Goal: Information Seeking & Learning: Learn about a topic

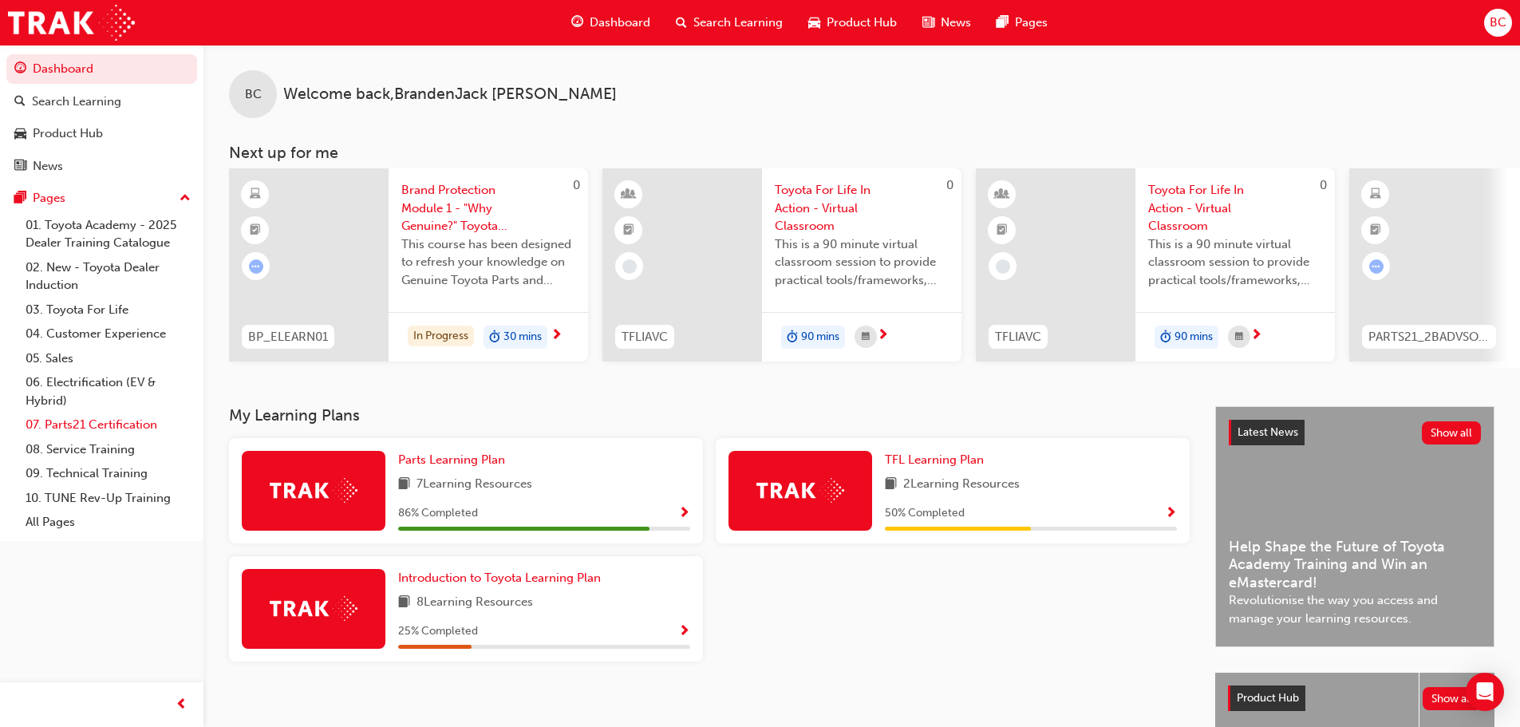
click at [76, 426] on link "07. Parts21 Certification" at bounding box center [108, 425] width 178 height 25
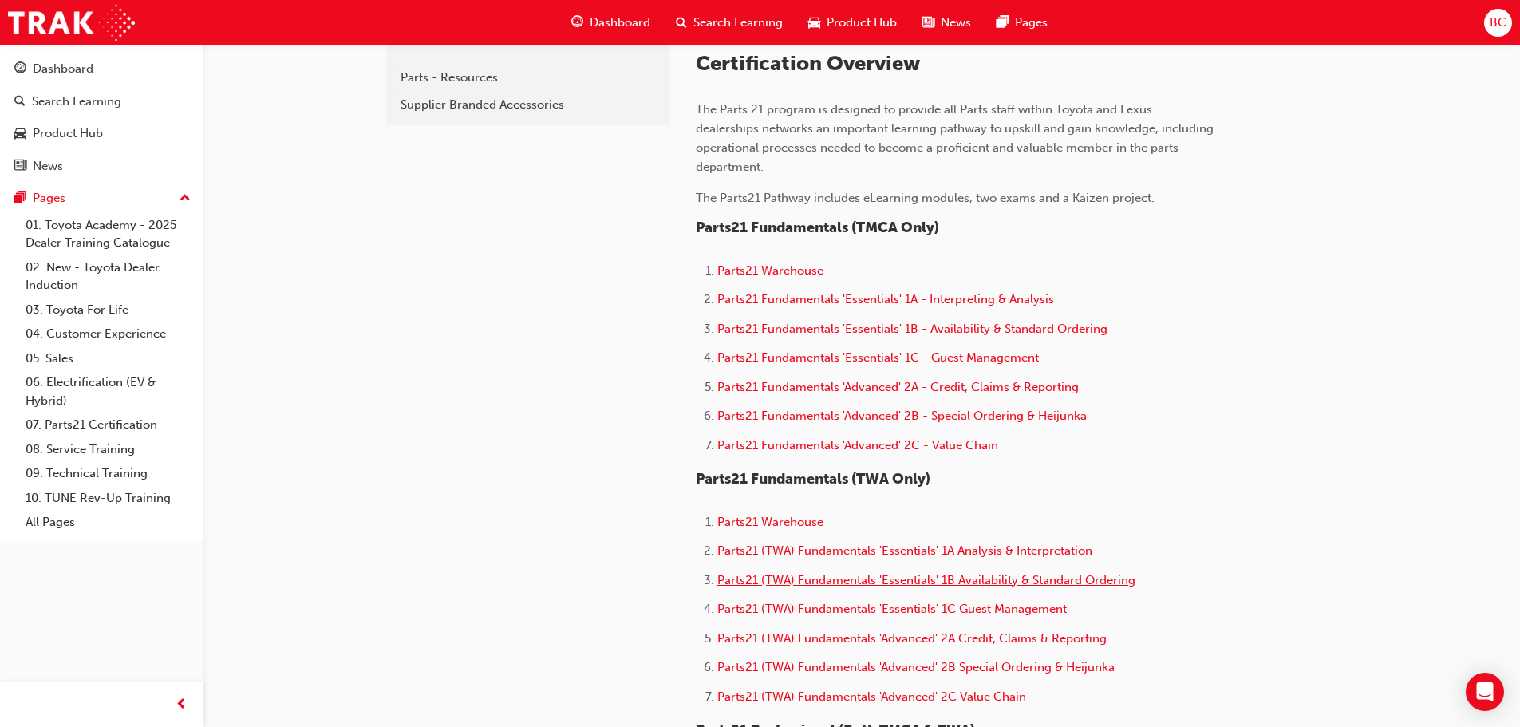
scroll to position [638, 0]
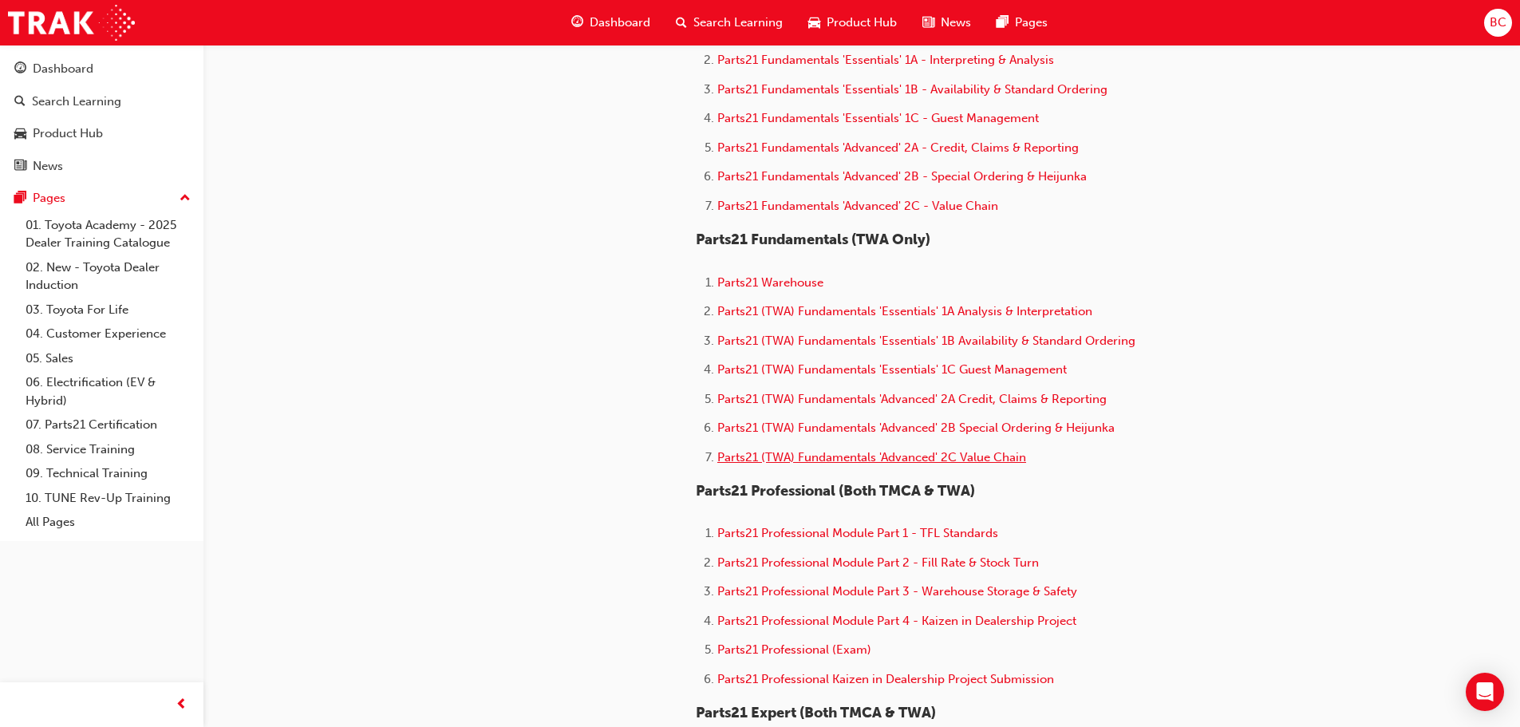
click at [907, 457] on span "Parts21 (TWA) Fundamentals 'Advanced' 2C Value Chain" at bounding box center [871, 457] width 309 height 14
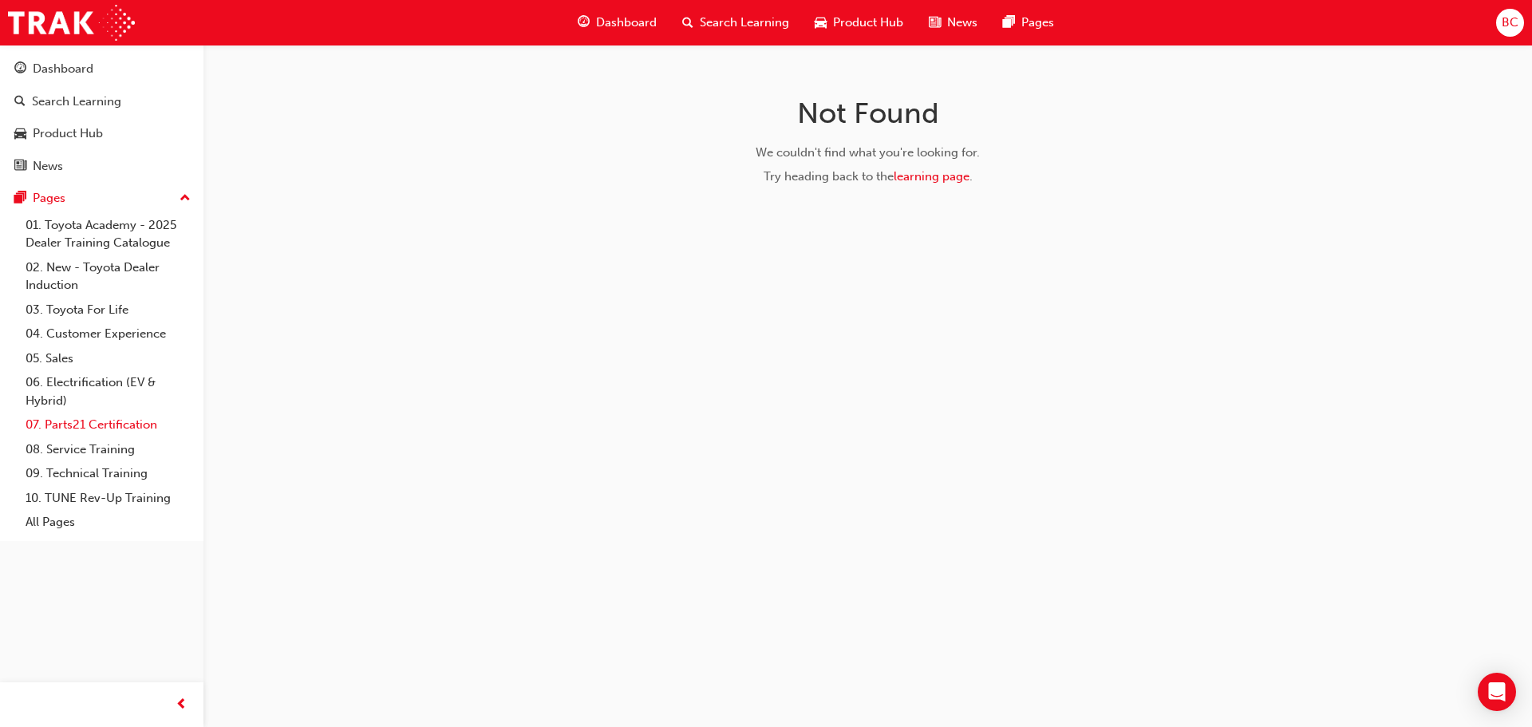
click at [102, 428] on link "07. Parts21 Certification" at bounding box center [108, 425] width 178 height 25
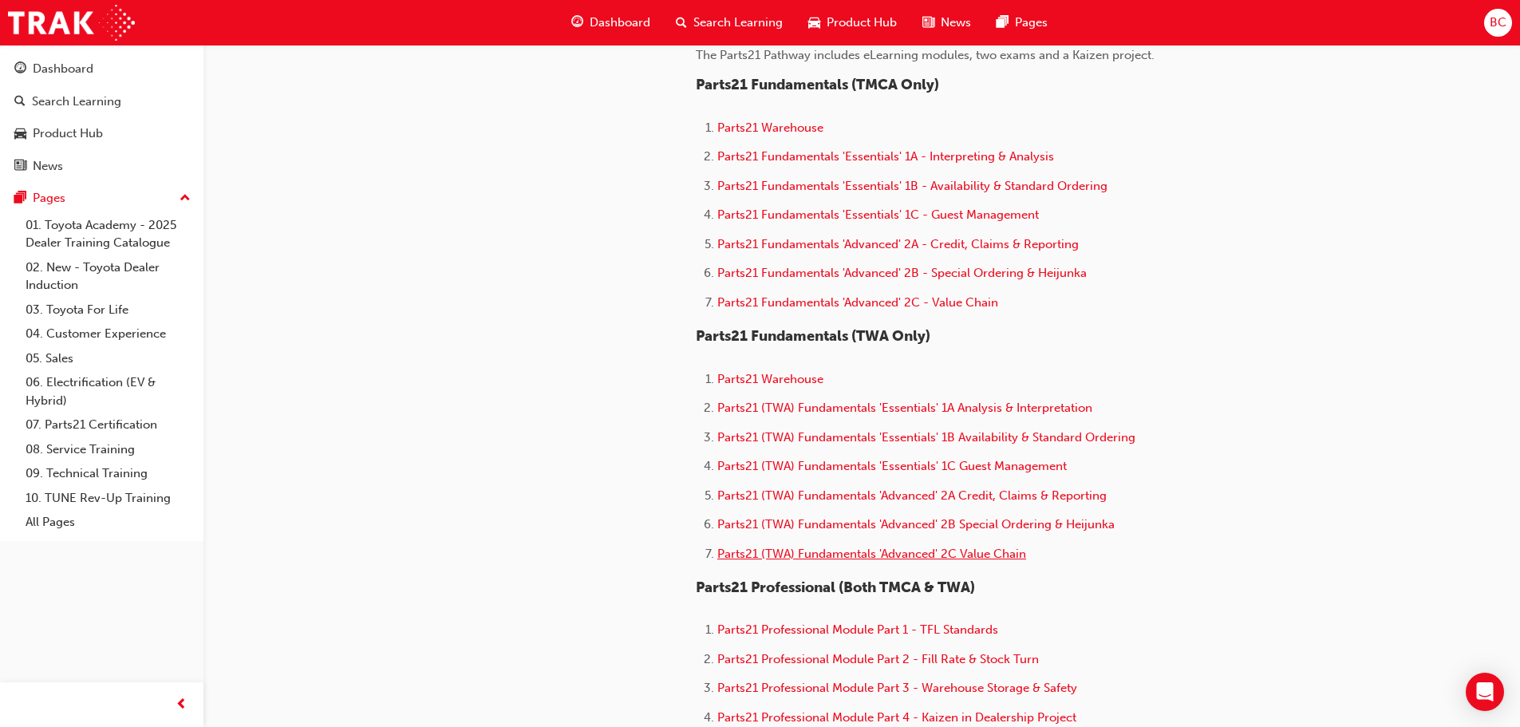
scroll to position [559, 0]
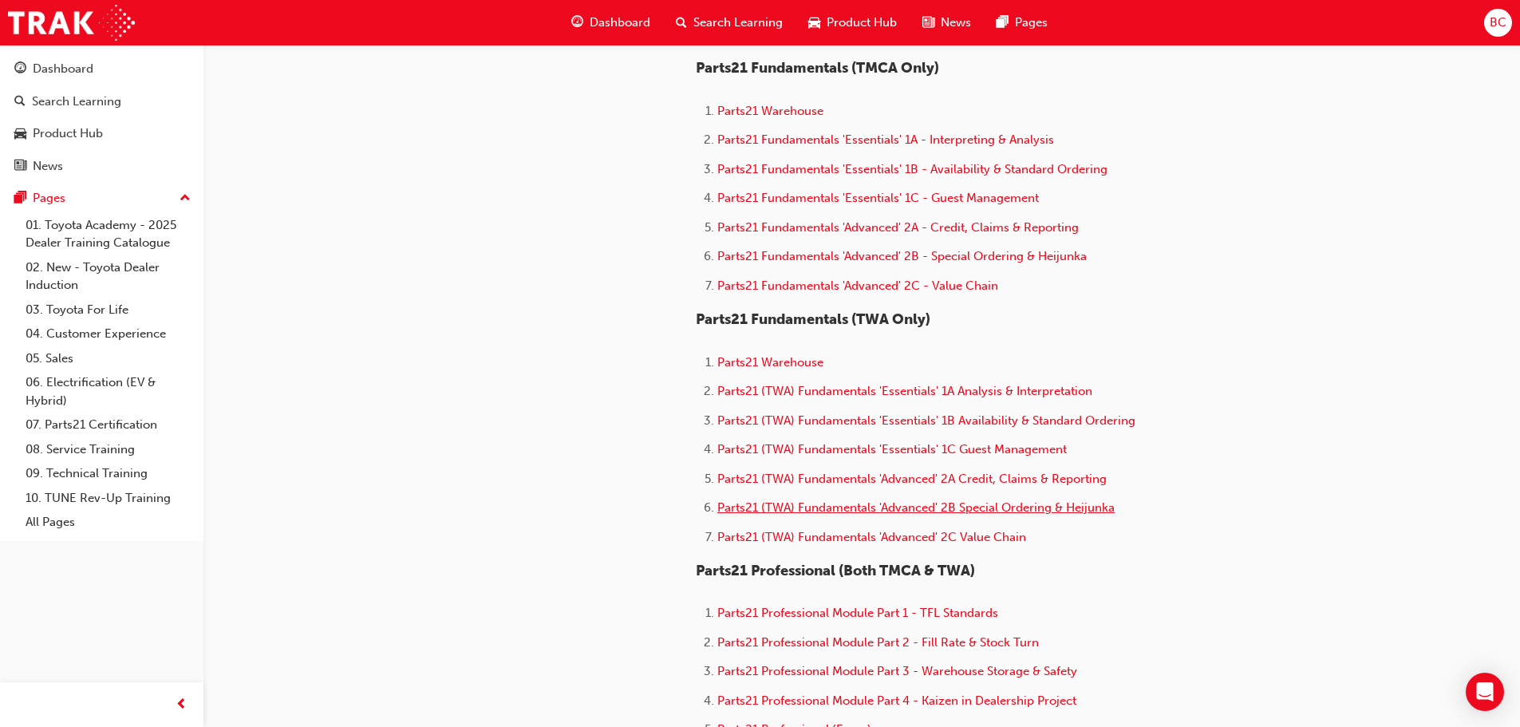
click at [934, 515] on span "Parts21 (TWA) Fundamentals 'Advanced' 2B Special Ordering & Heijunka" at bounding box center [915, 507] width 397 height 14
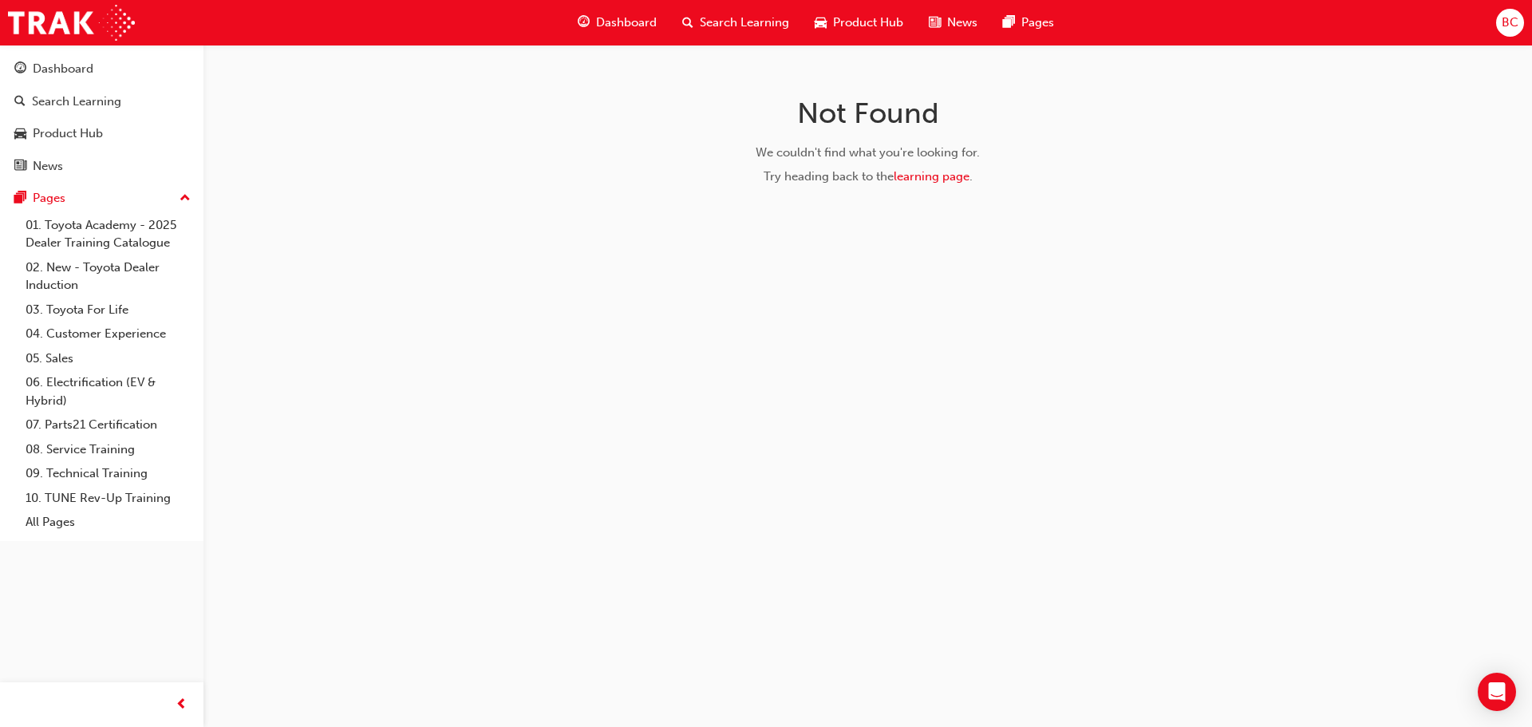
click at [618, 30] on span "Dashboard" at bounding box center [626, 23] width 61 height 18
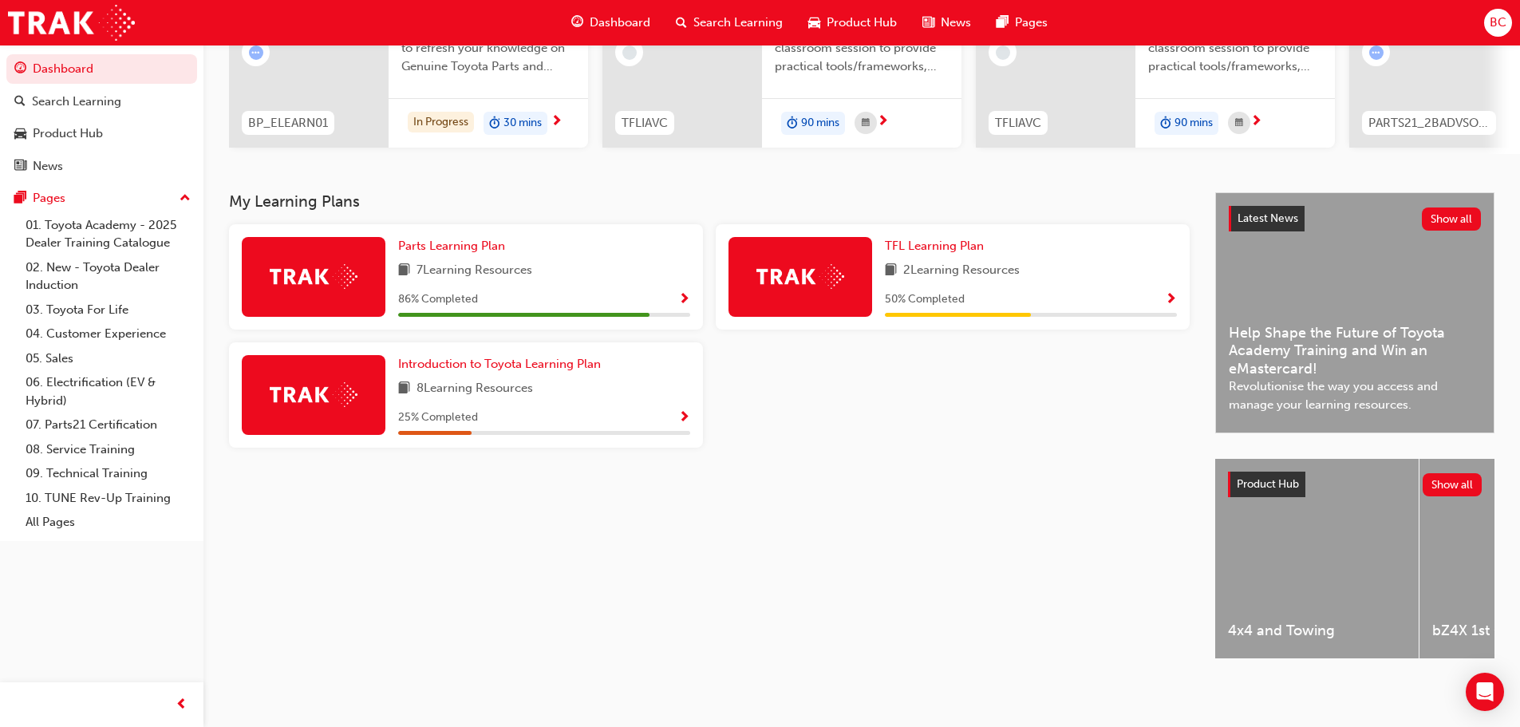
scroll to position [227, 0]
click at [684, 293] on span "Show Progress" at bounding box center [684, 300] width 12 height 14
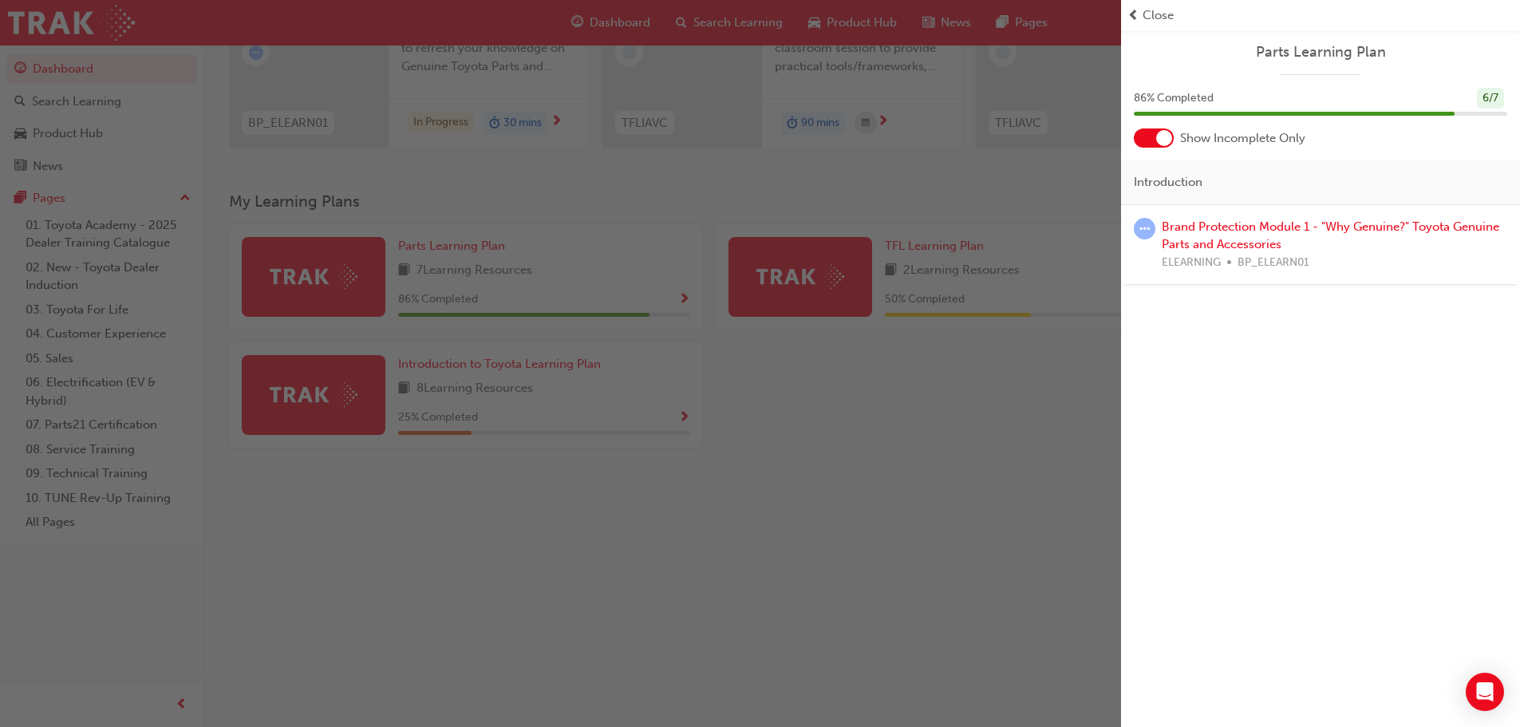
click at [1155, 136] on div at bounding box center [1154, 137] width 40 height 19
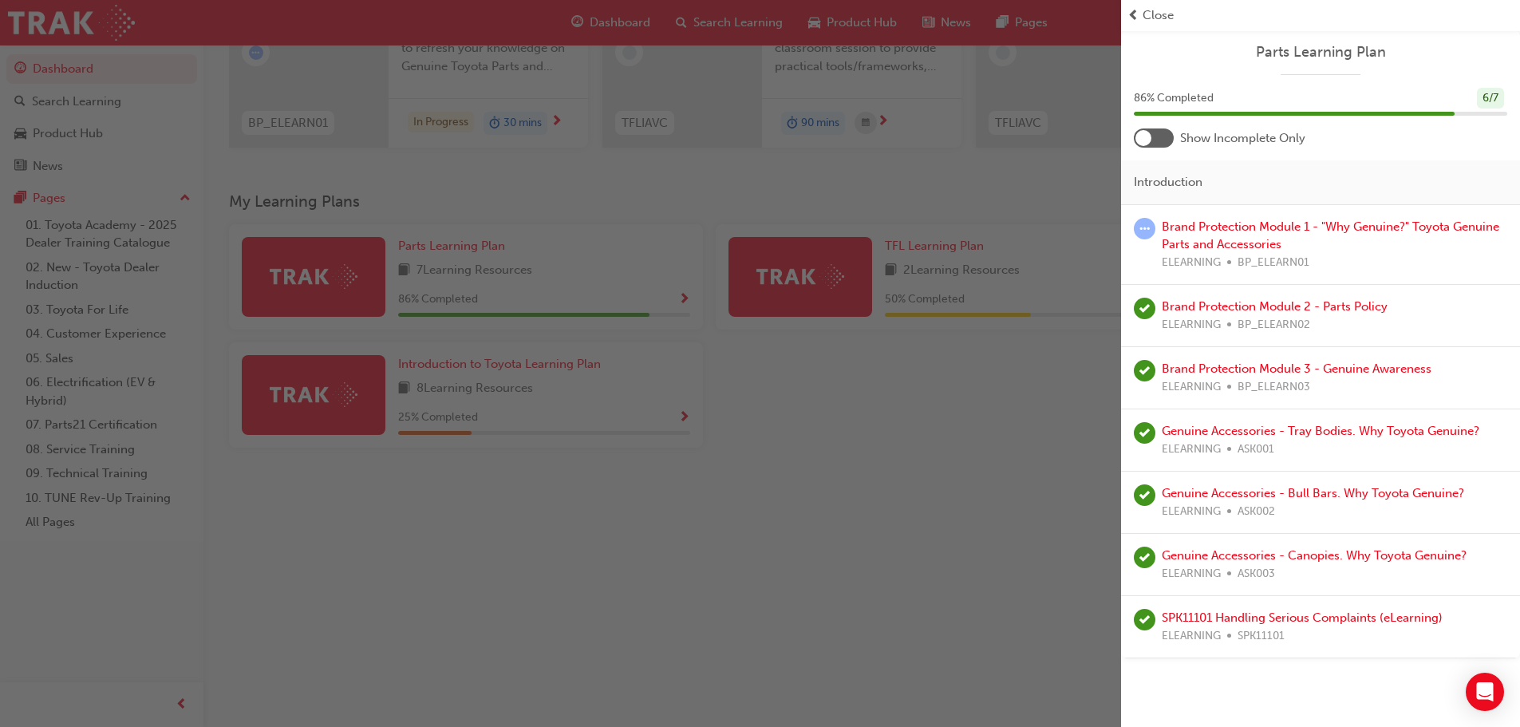
click at [1155, 136] on div at bounding box center [1154, 137] width 40 height 19
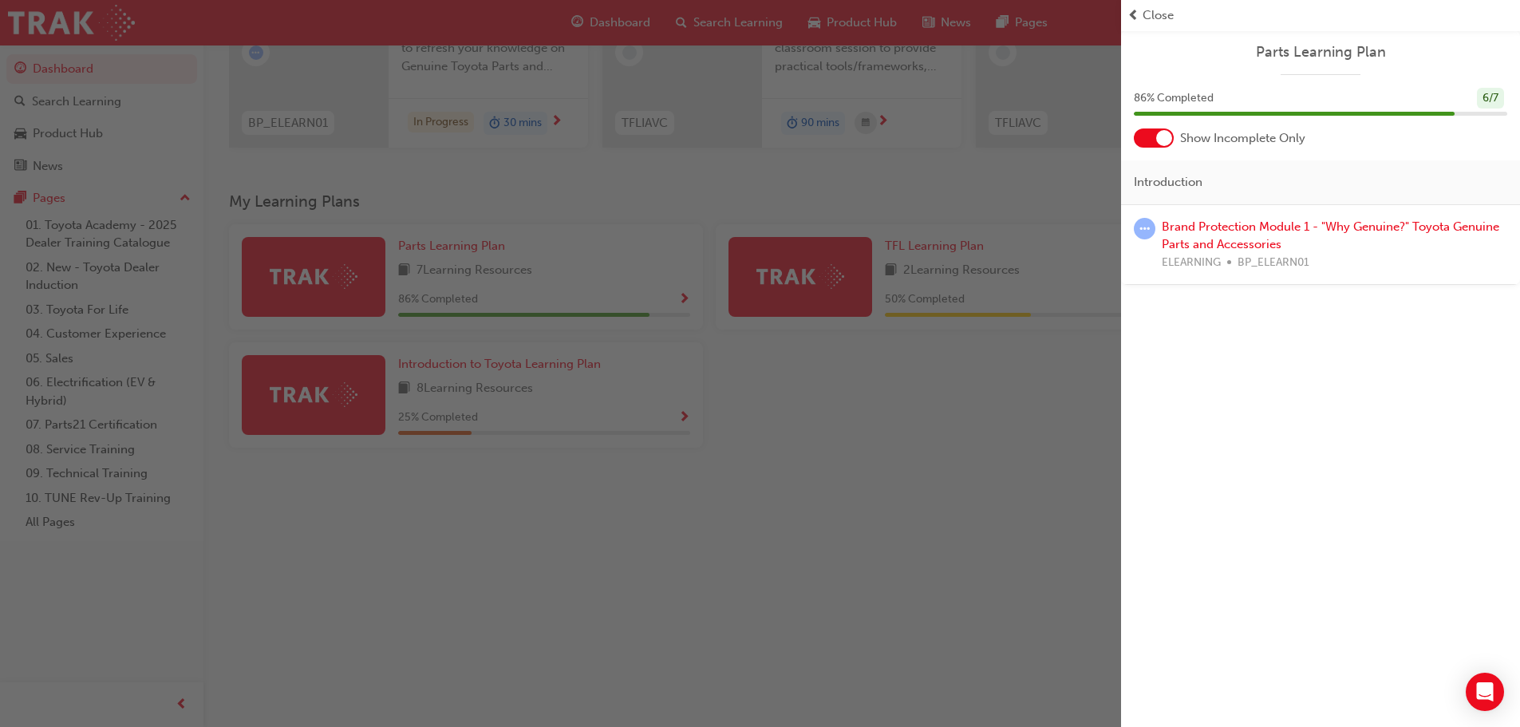
click at [689, 539] on div "button" at bounding box center [560, 363] width 1121 height 727
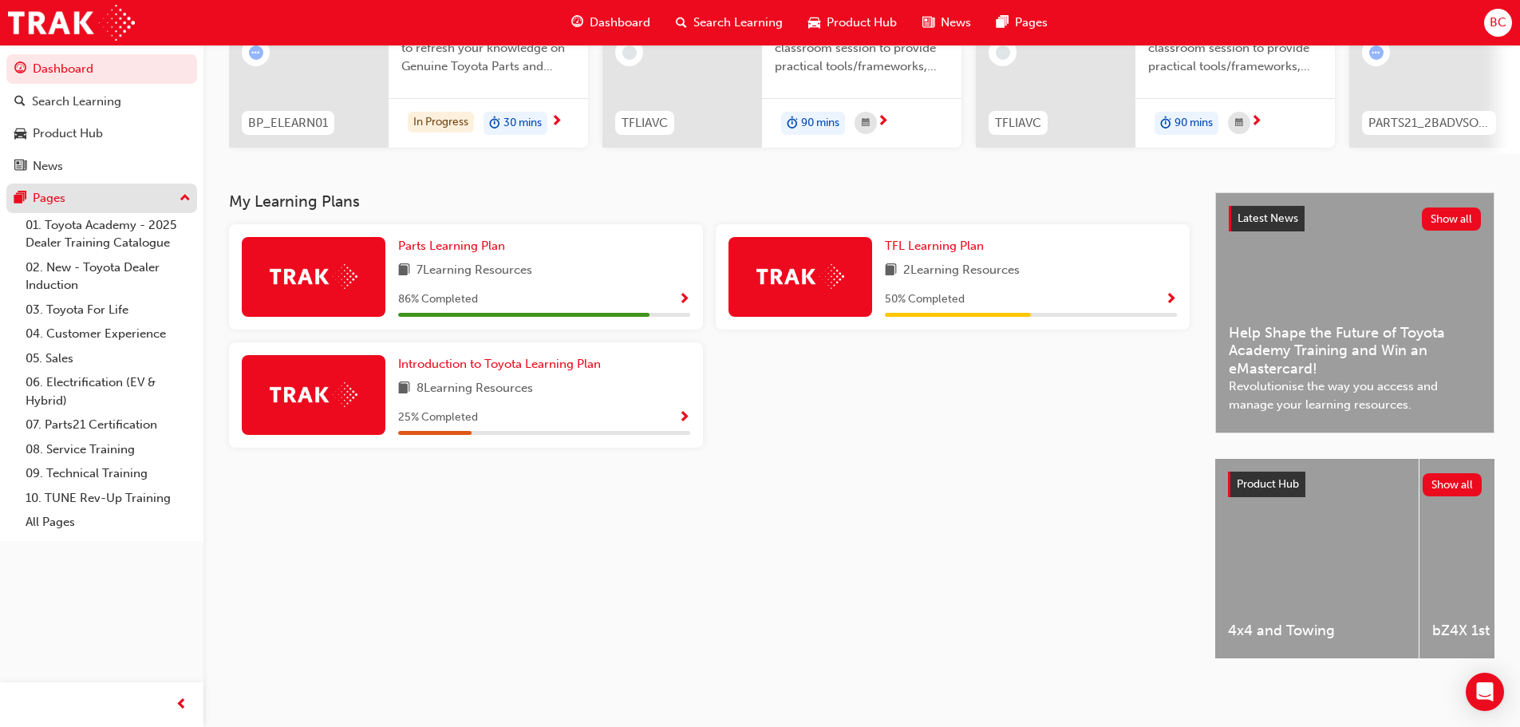
click at [55, 199] on div "Pages" at bounding box center [49, 198] width 33 height 18
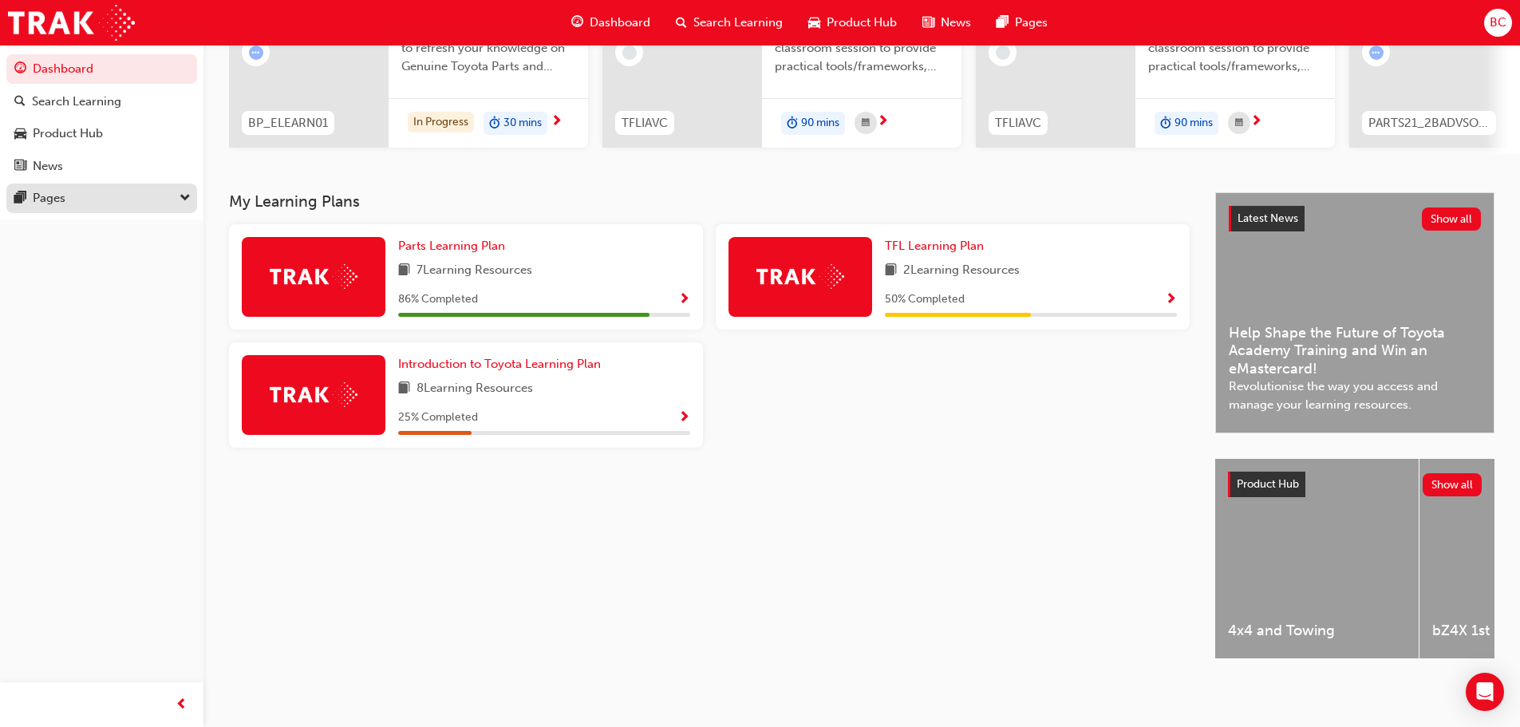
click at [55, 199] on div "Pages" at bounding box center [49, 198] width 33 height 18
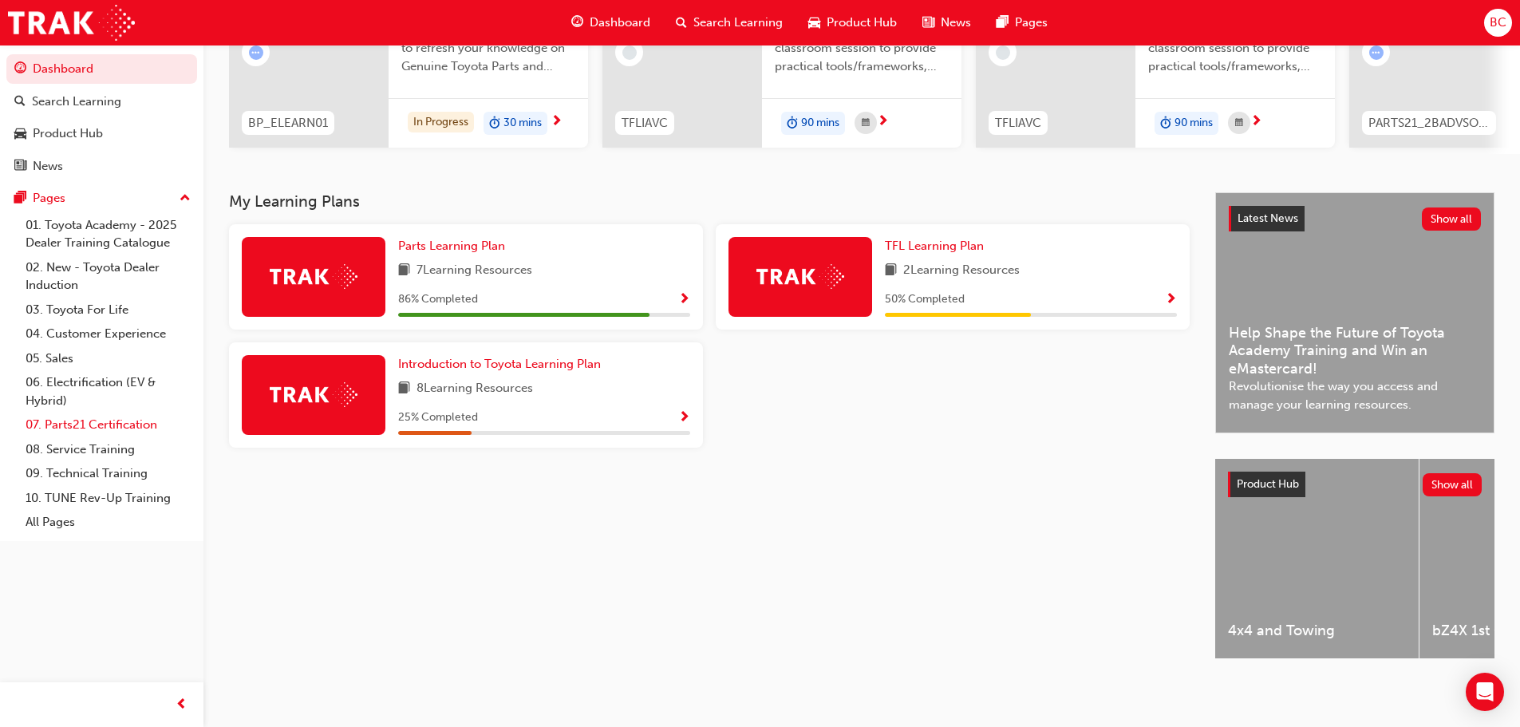
click at [124, 424] on link "07. Parts21 Certification" at bounding box center [108, 425] width 178 height 25
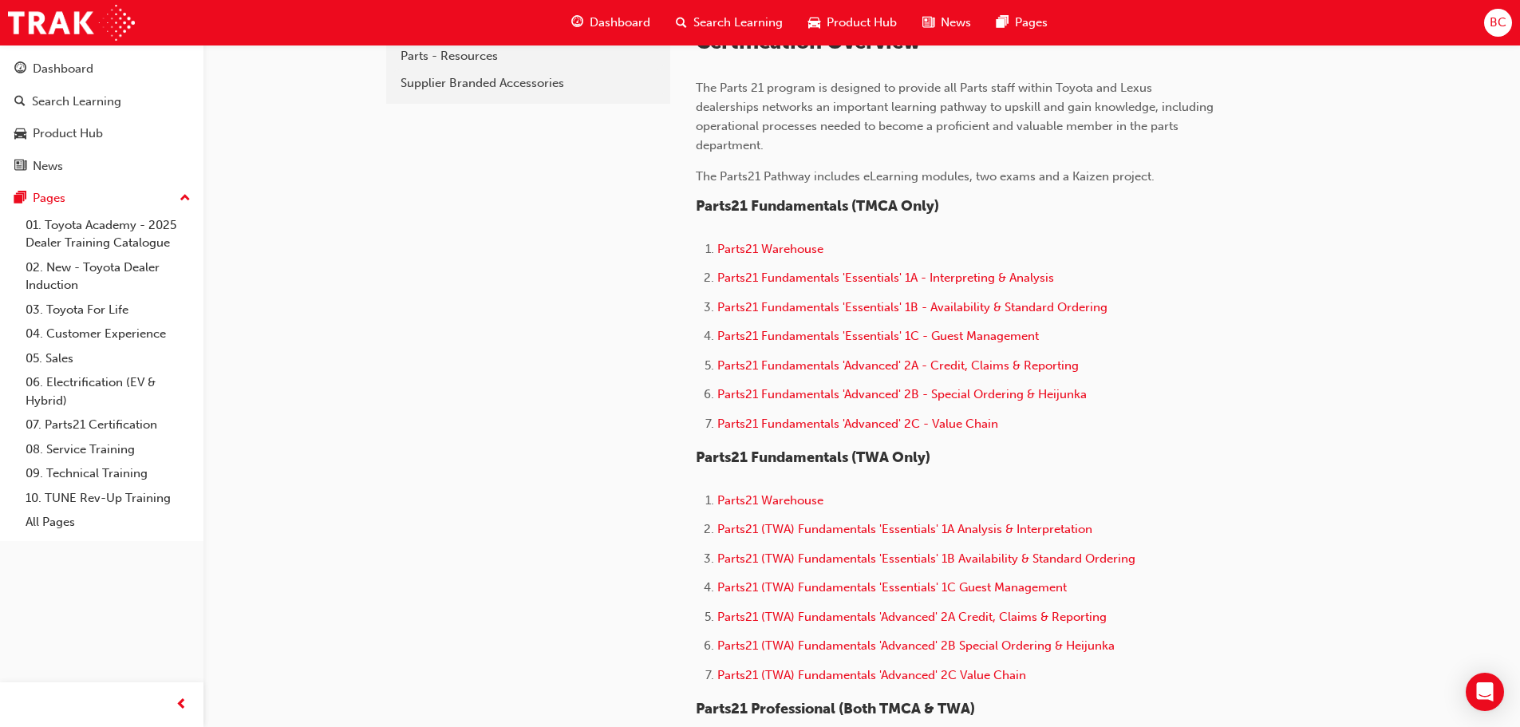
scroll to position [479, 0]
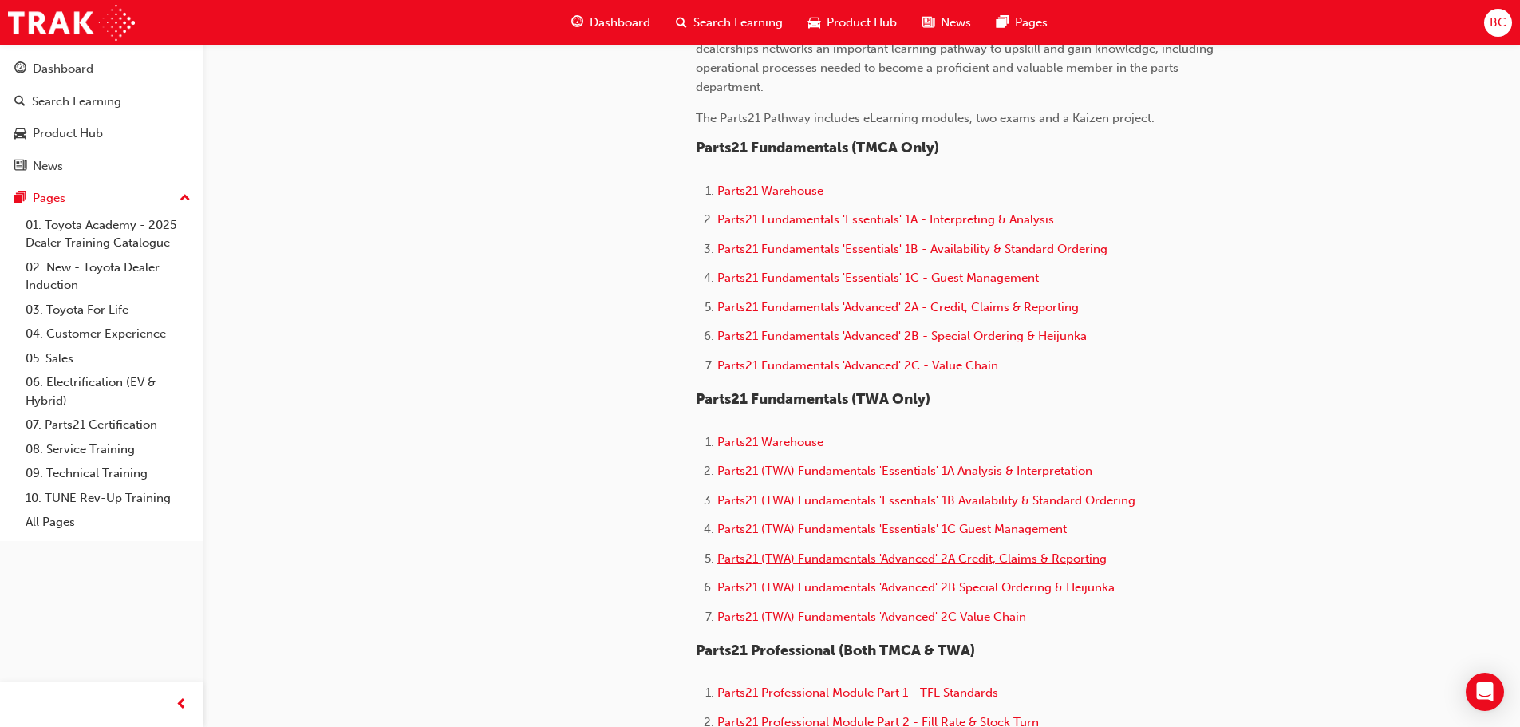
click at [924, 555] on span "Parts21 (TWA) Fundamentals 'Advanced' 2A Credit, Claims & Reporting" at bounding box center [911, 558] width 389 height 14
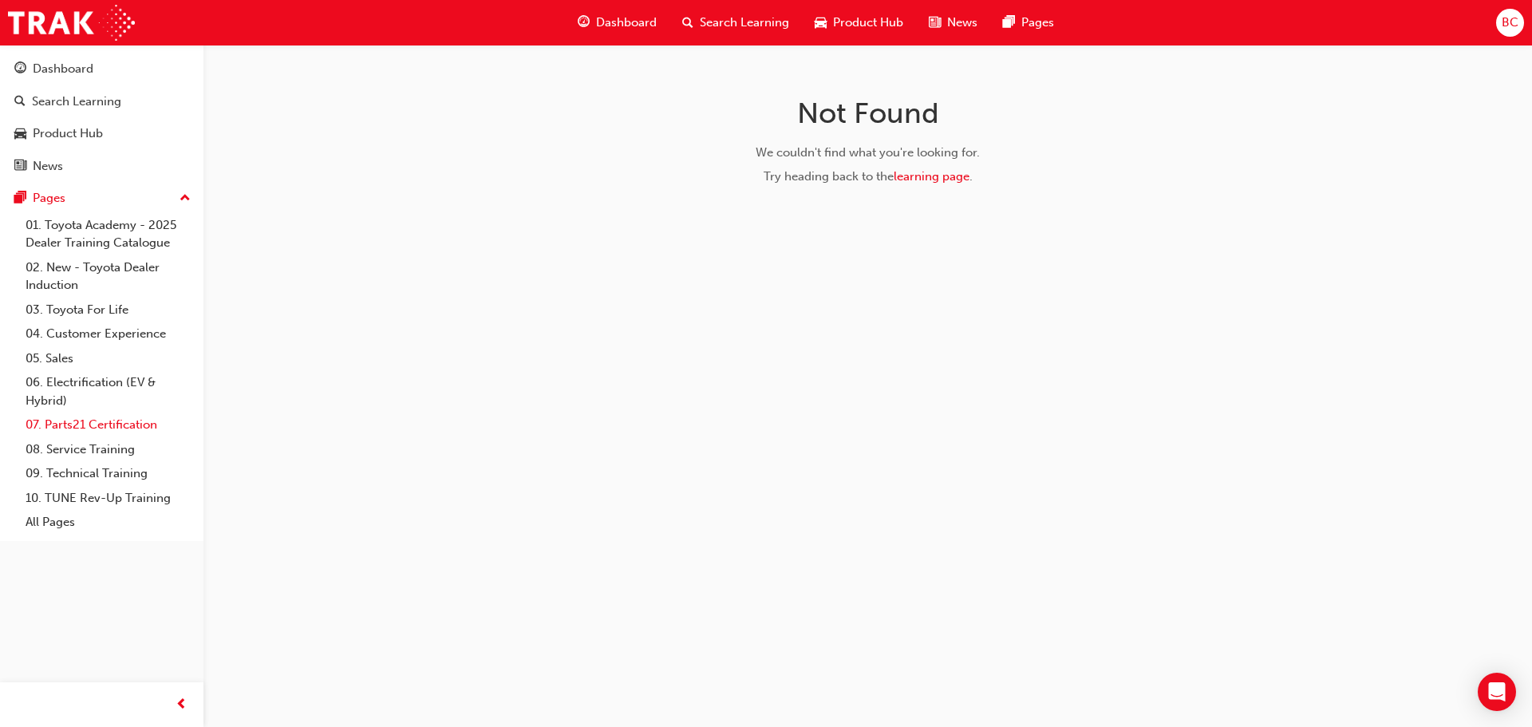
click at [65, 418] on link "07. Parts21 Certification" at bounding box center [108, 425] width 178 height 25
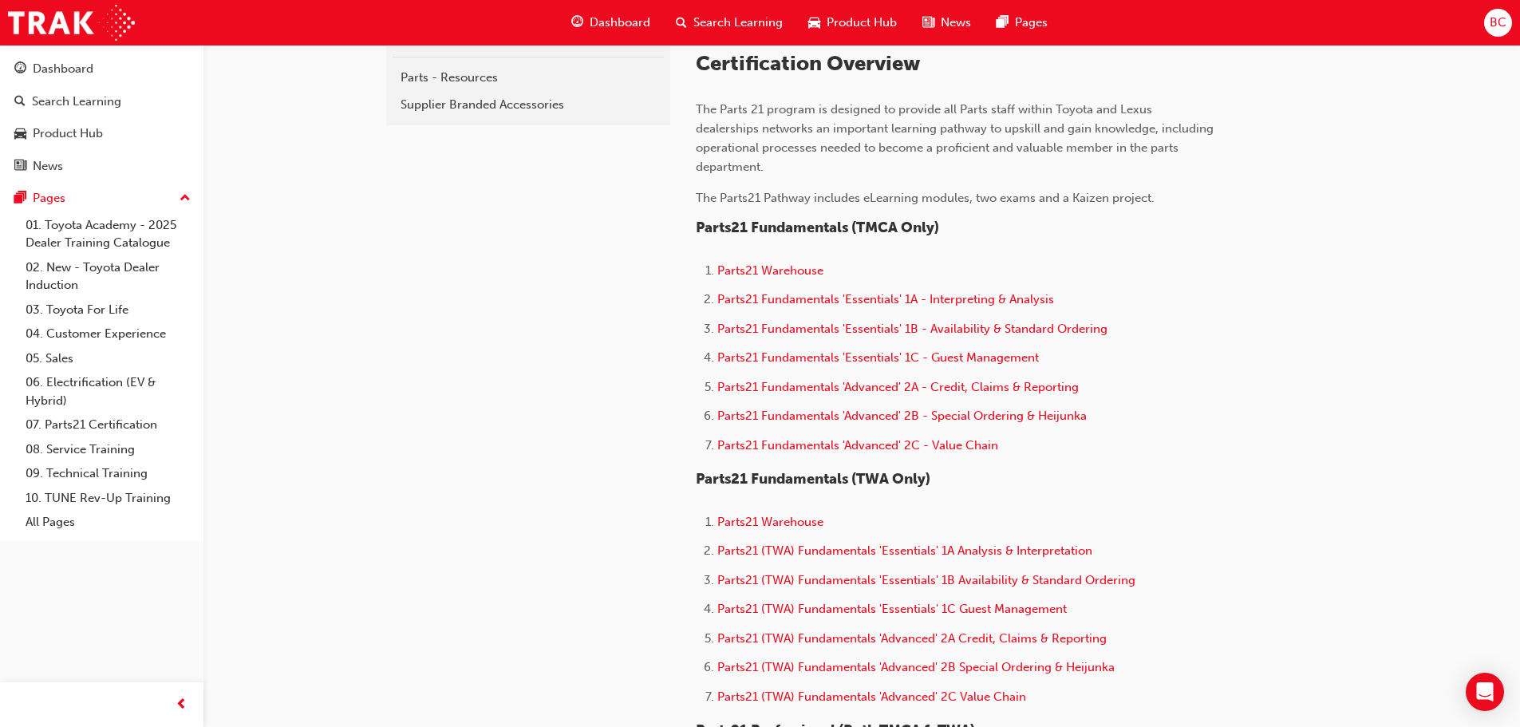
scroll to position [718, 0]
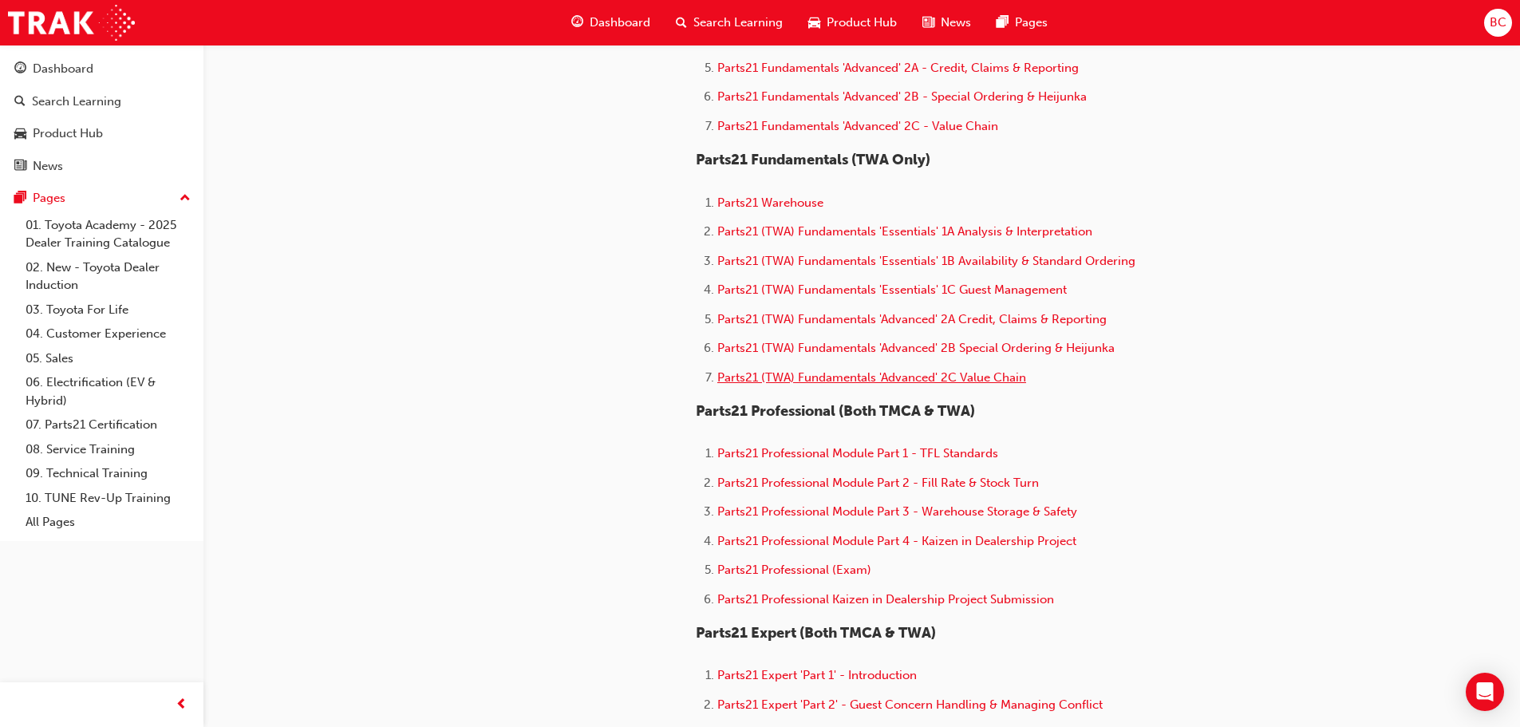
click at [878, 379] on span "Parts21 (TWA) Fundamentals 'Advanced' 2C Value Chain" at bounding box center [871, 377] width 309 height 14
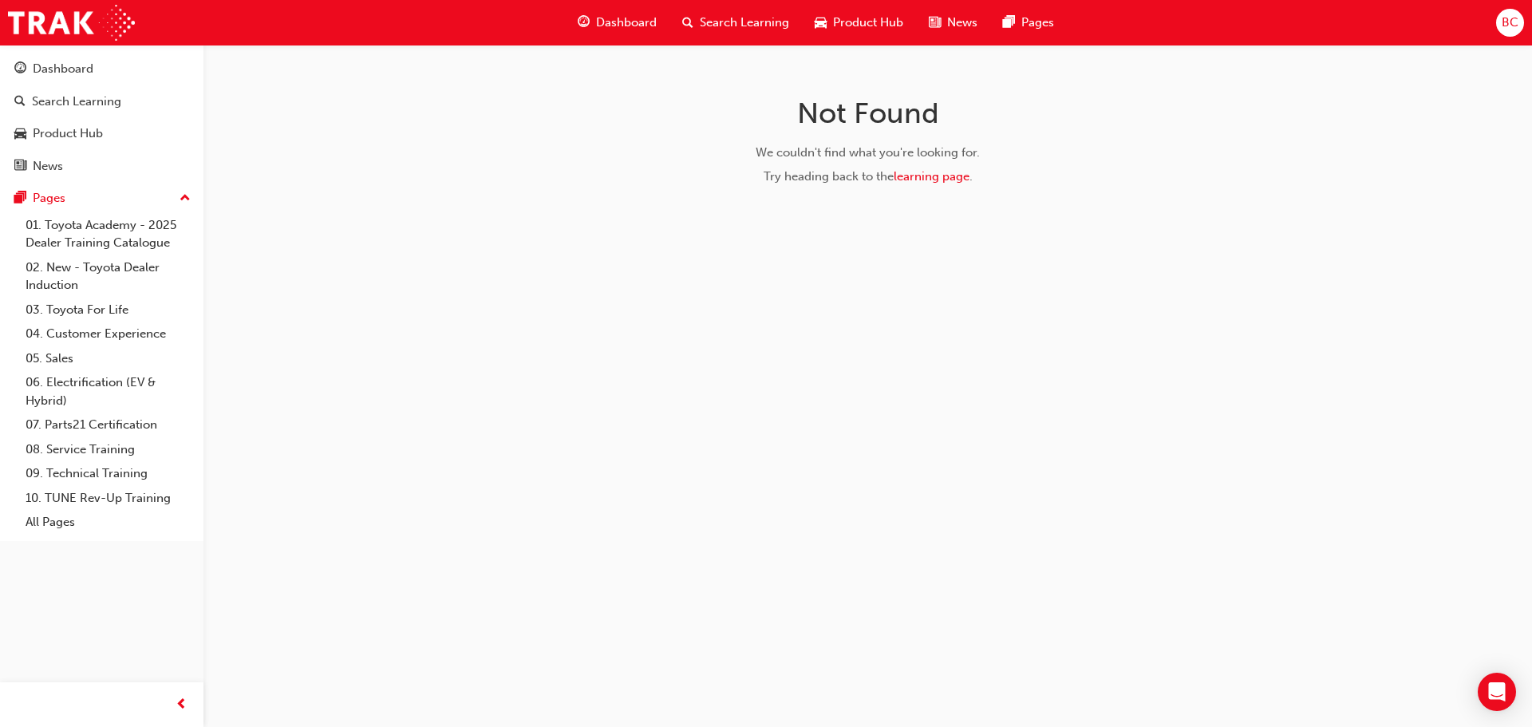
click at [1503, 28] on span "BC" at bounding box center [1510, 23] width 17 height 18
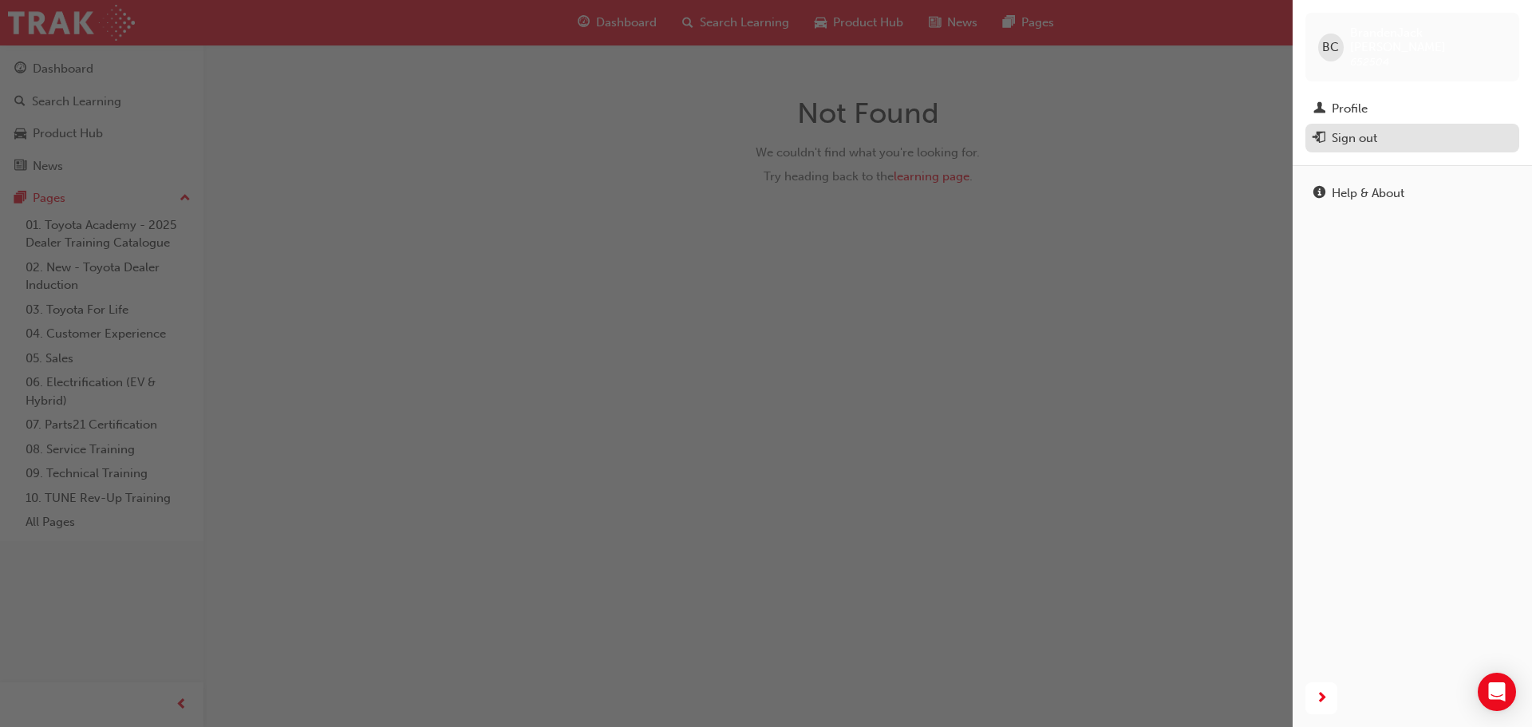
click at [1329, 128] on div "Sign out" at bounding box center [1412, 138] width 198 height 20
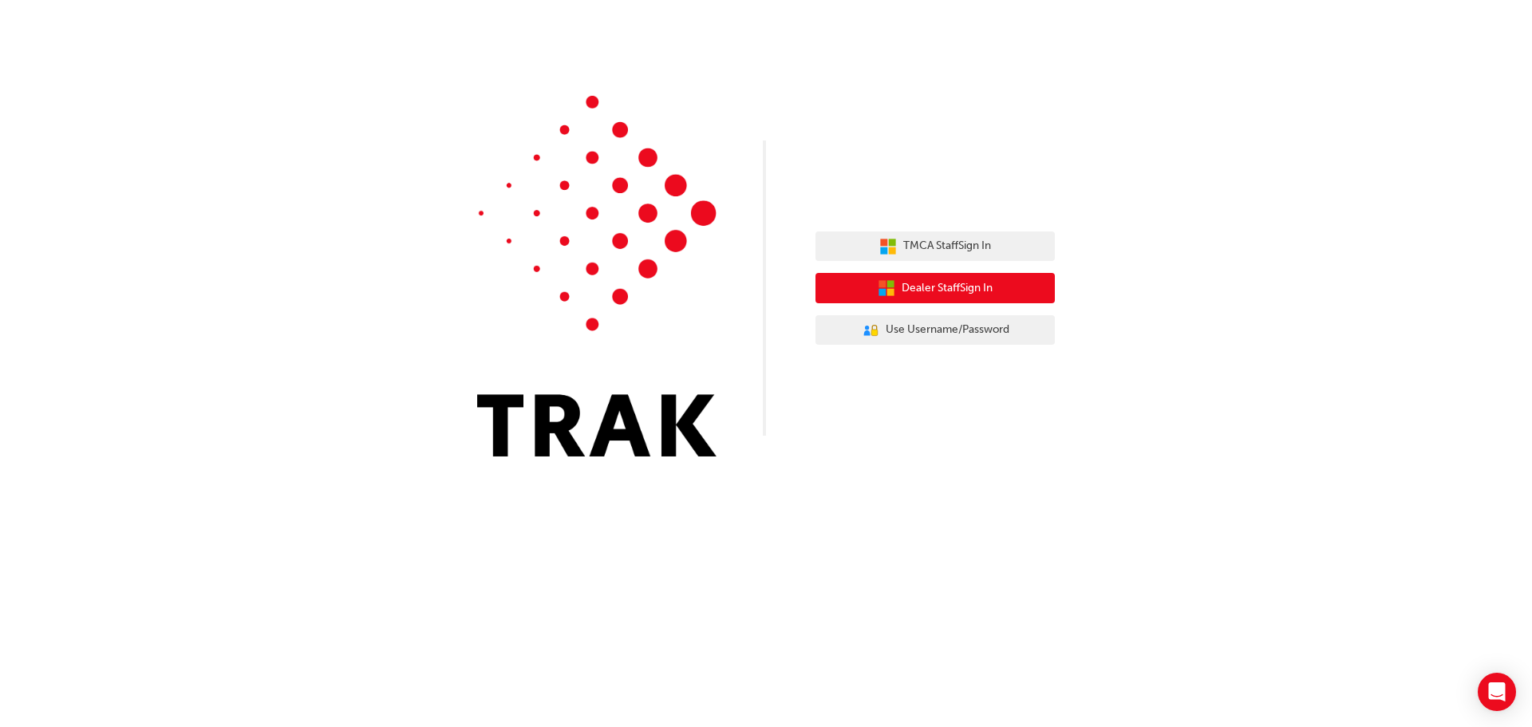
click at [937, 282] on span "Dealer Staff Sign In" at bounding box center [947, 288] width 91 height 18
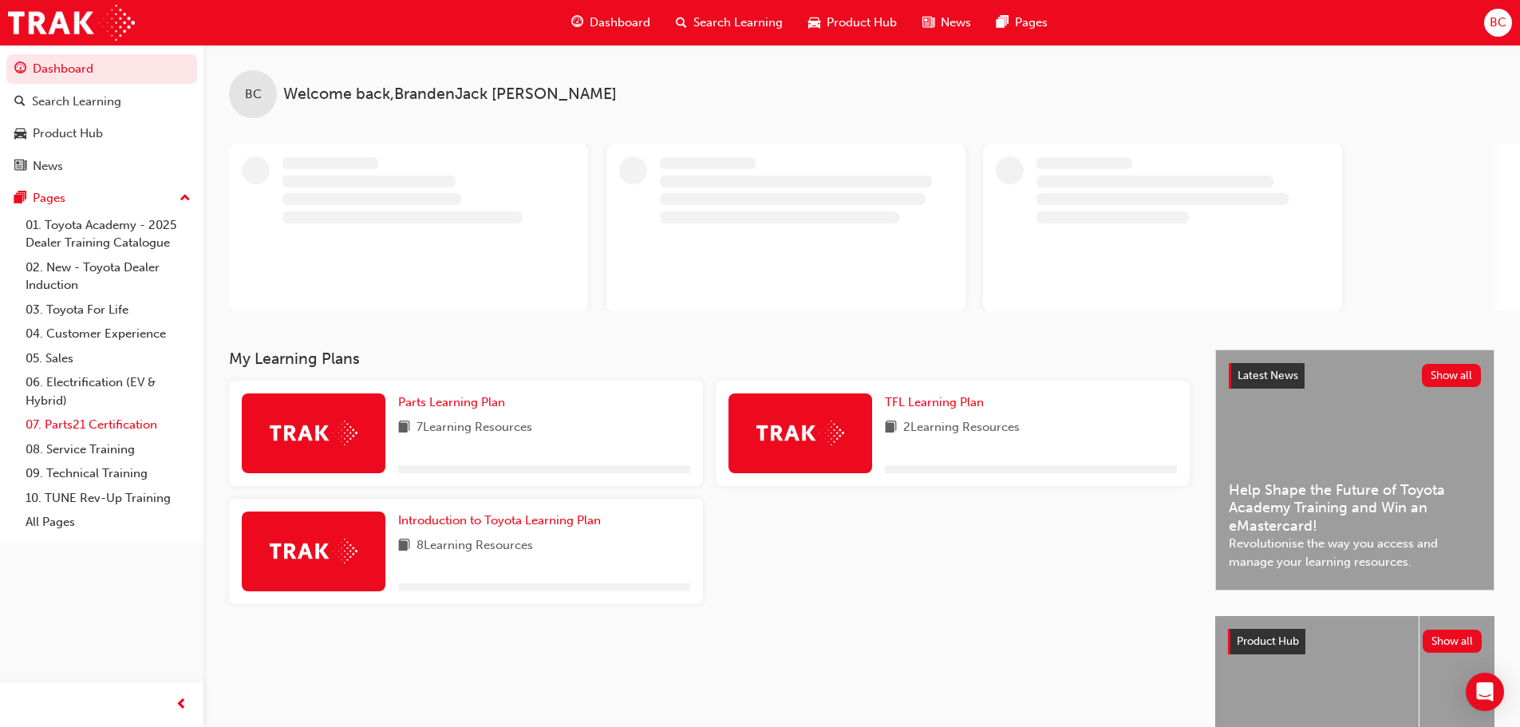
click at [41, 426] on link "07. Parts21 Certification" at bounding box center [108, 425] width 178 height 25
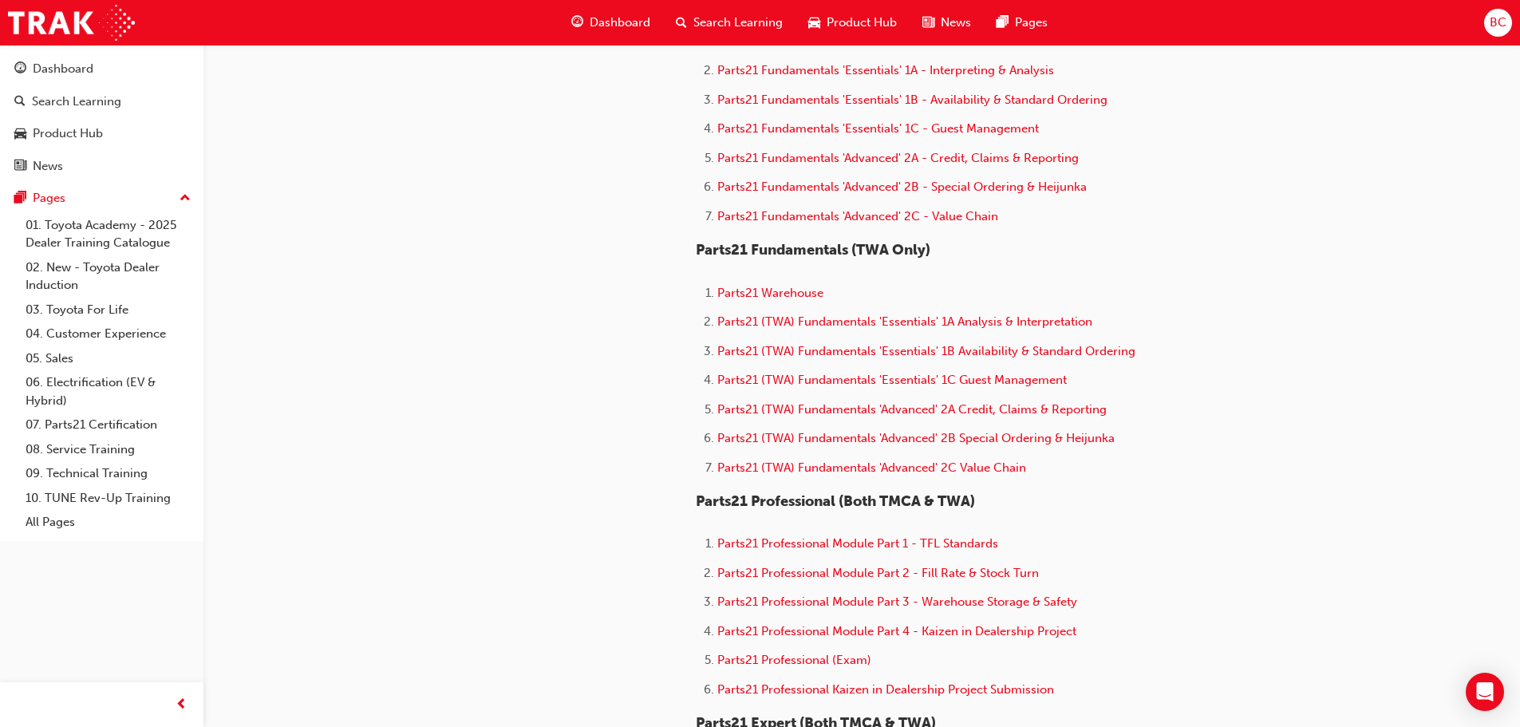
scroll to position [638, 0]
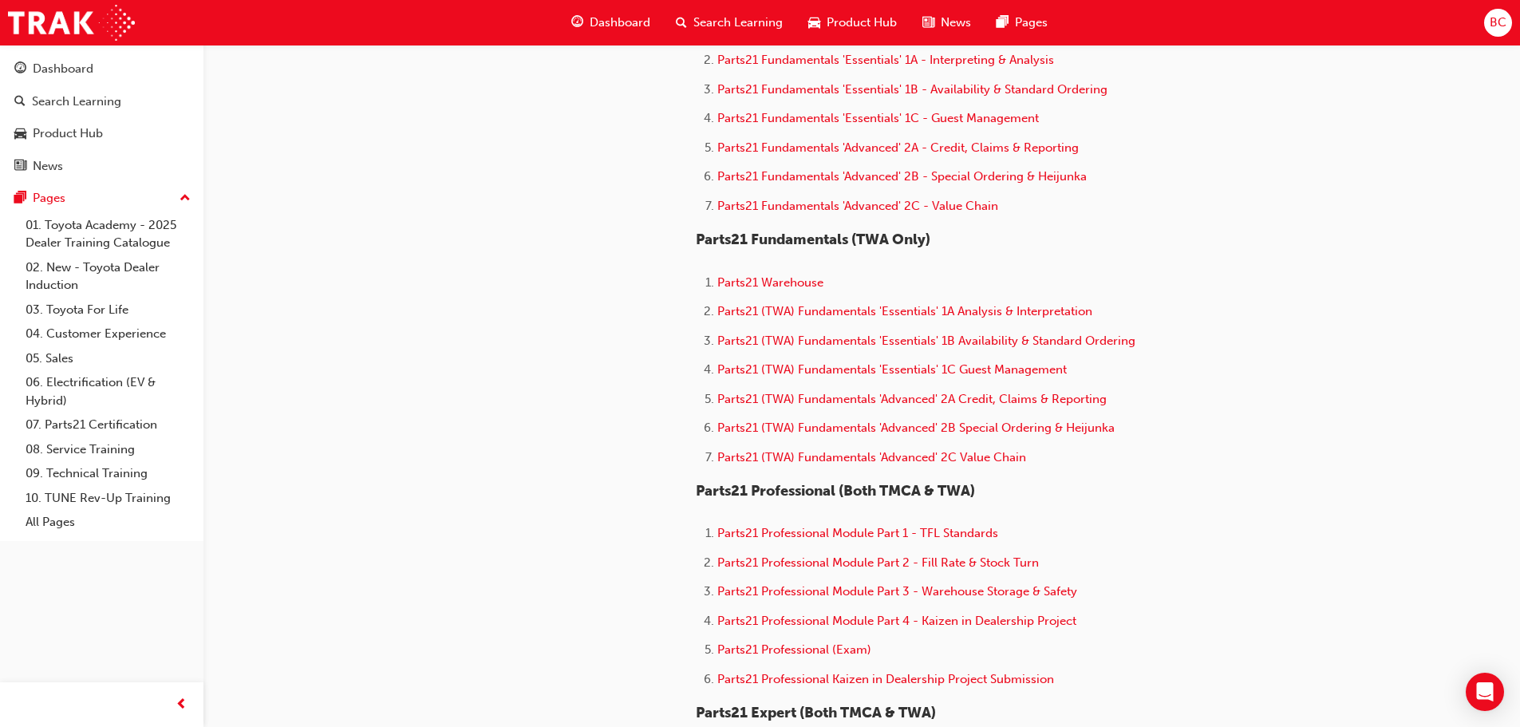
click at [910, 467] on li "Parts21 (TWA) Fundamentals 'Advanced' 2C Value Chain" at bounding box center [965, 459] width 497 height 23
click at [903, 461] on span "Parts21 (TWA) Fundamentals 'Advanced' 2C Value Chain" at bounding box center [871, 457] width 309 height 14
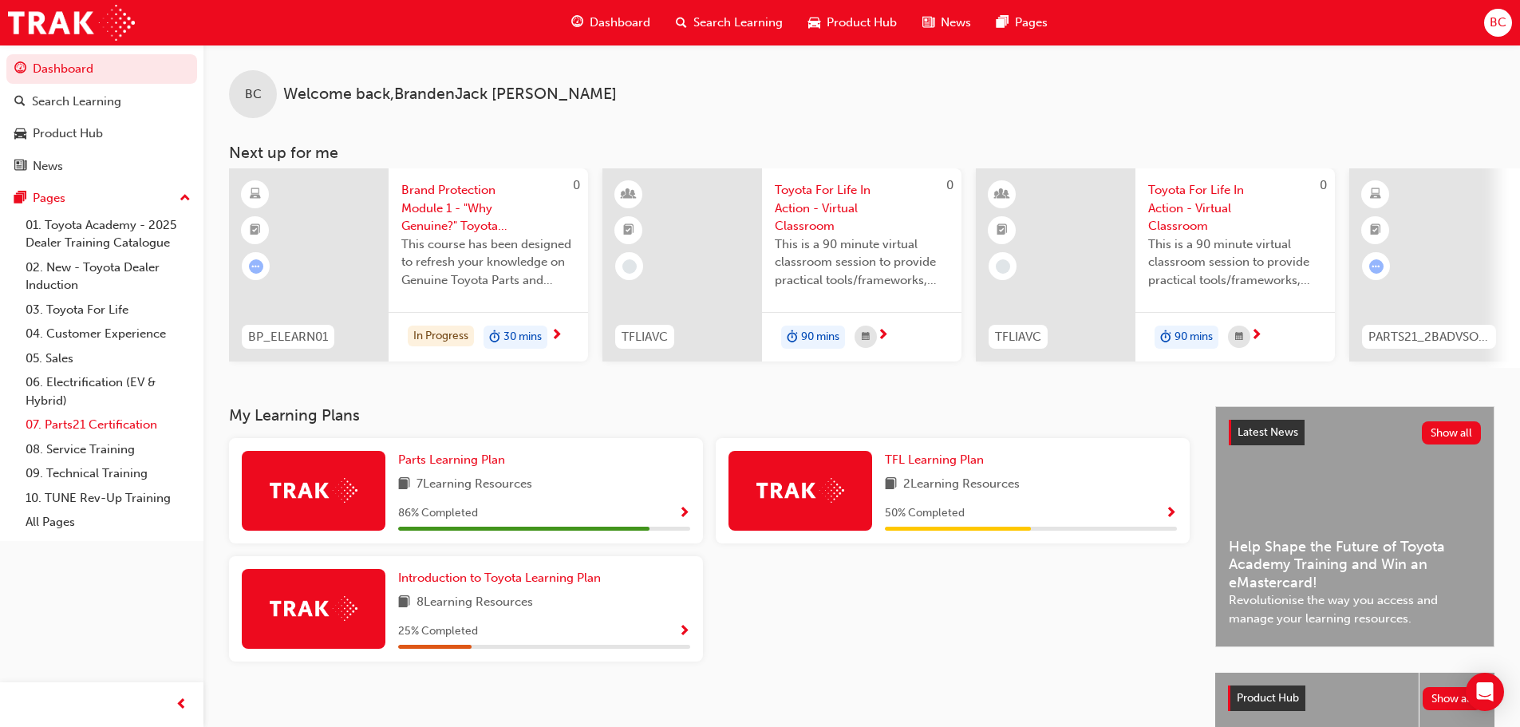
click at [97, 429] on link "07. Parts21 Certification" at bounding box center [108, 425] width 178 height 25
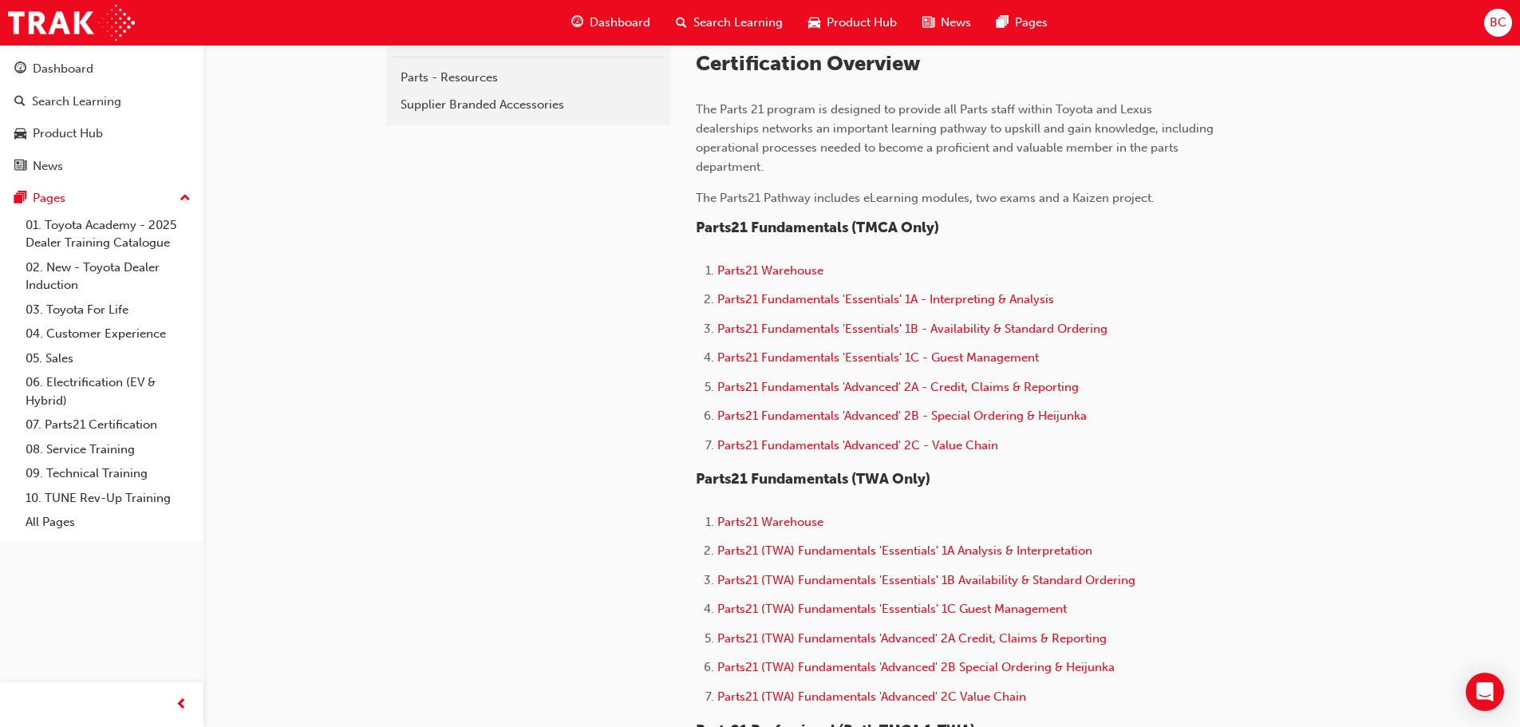
scroll to position [479, 0]
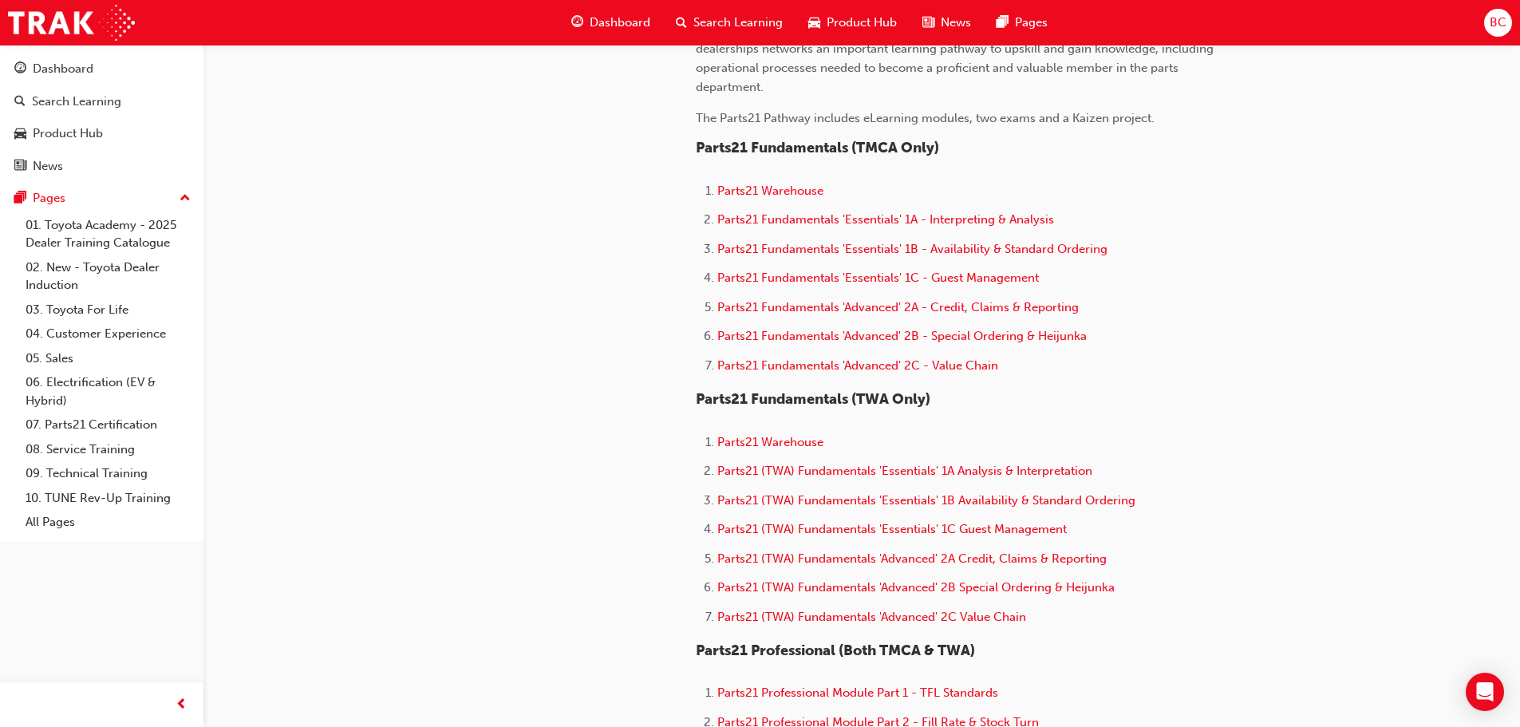
click at [907, 604] on ol "Parts21 Warehouse Parts21 (TWA) Fundamentals 'Essentials' 1A Analysis & Interpr…" at bounding box center [955, 531] width 519 height 198
click at [911, 612] on span "Parts21 (TWA) Fundamentals 'Advanced' 2C Value Chain" at bounding box center [871, 617] width 309 height 14
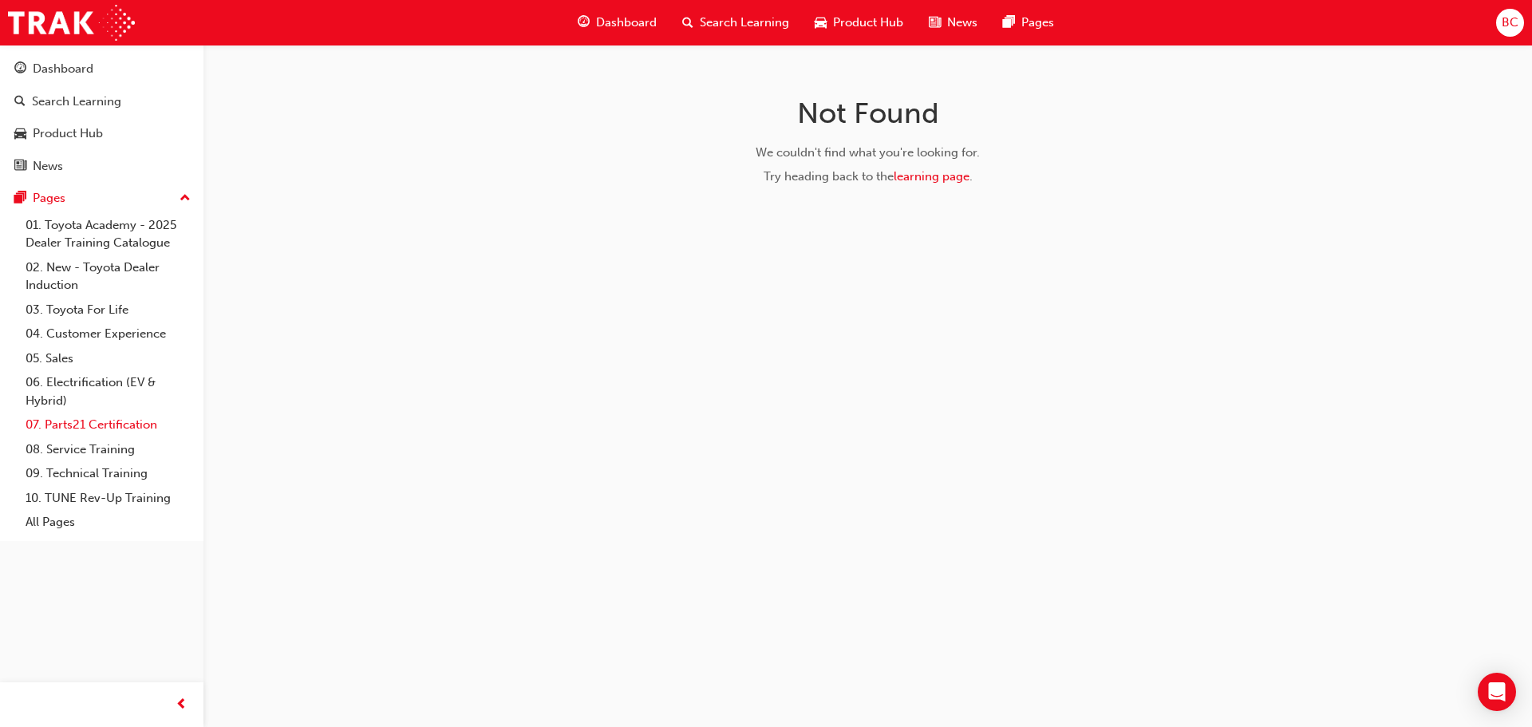
click at [90, 426] on link "07. Parts21 Certification" at bounding box center [108, 425] width 178 height 25
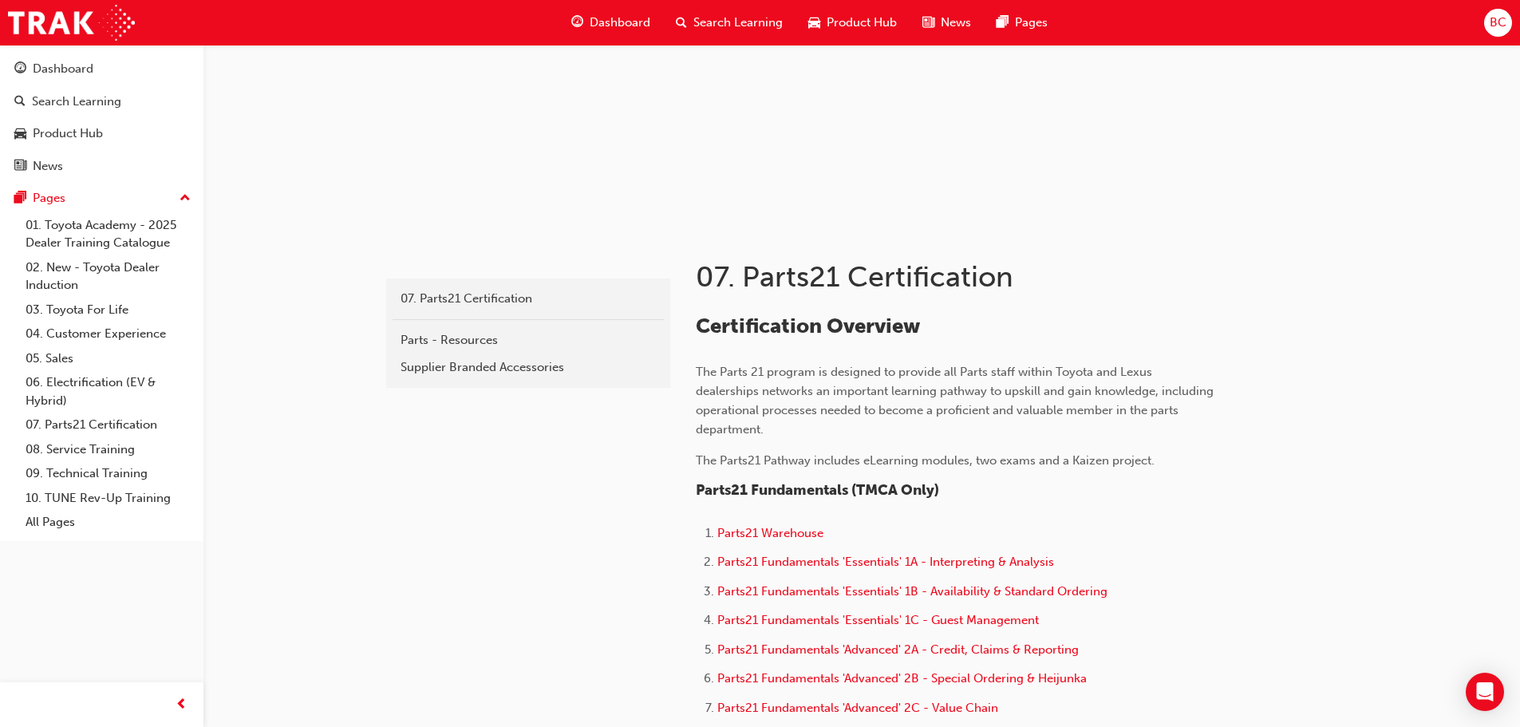
scroll to position [559, 0]
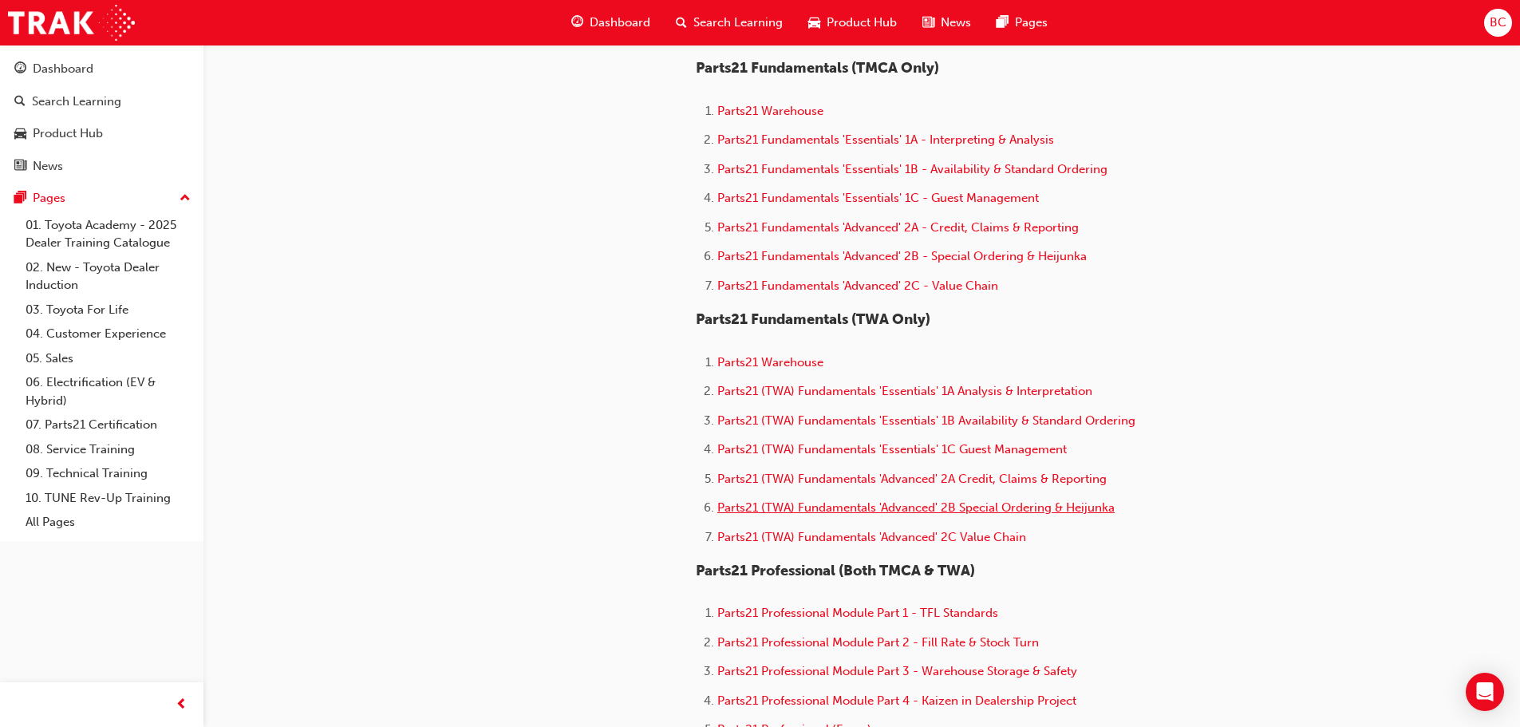
click at [954, 511] on span "Parts21 (TWA) Fundamentals 'Advanced' 2B Special Ordering & Heijunka" at bounding box center [915, 507] width 397 height 14
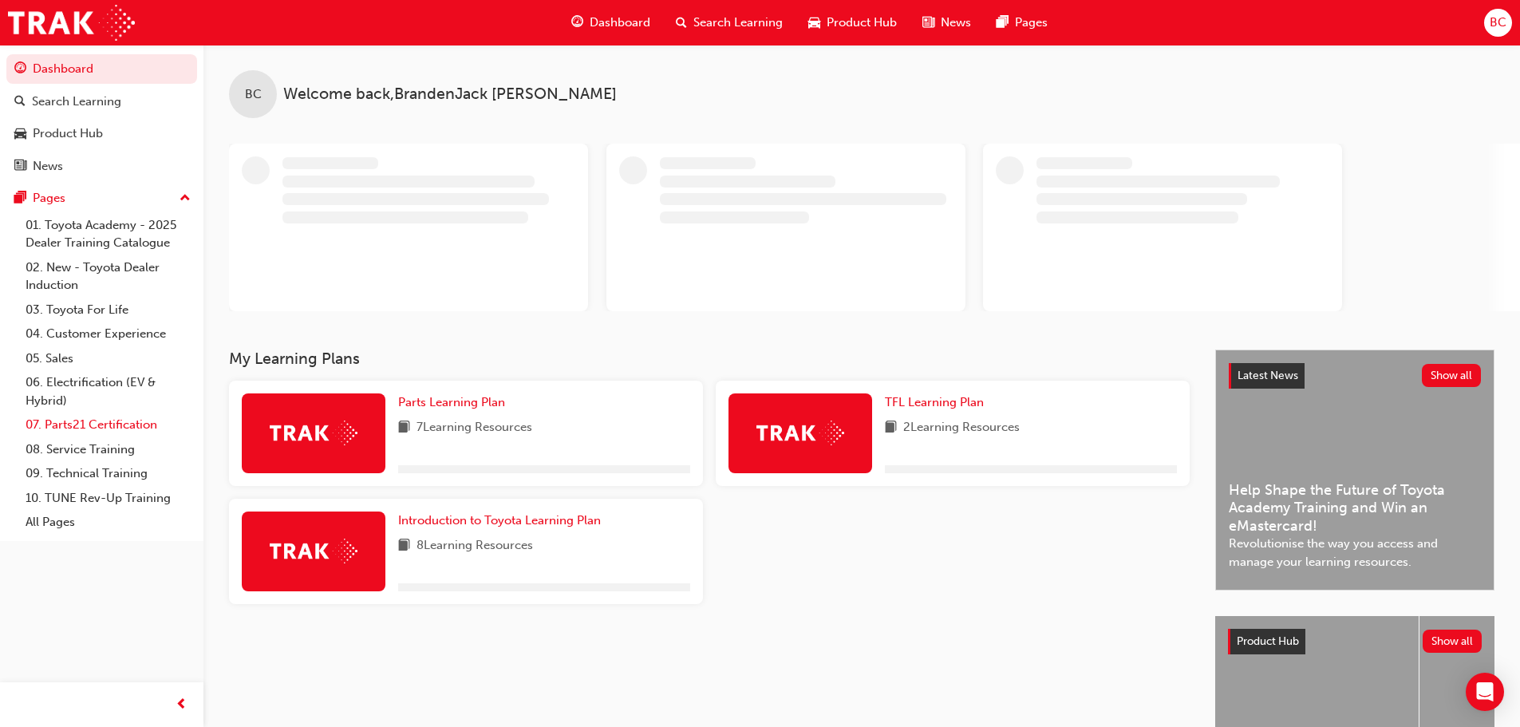
click at [96, 429] on link "07. Parts21 Certification" at bounding box center [108, 425] width 178 height 25
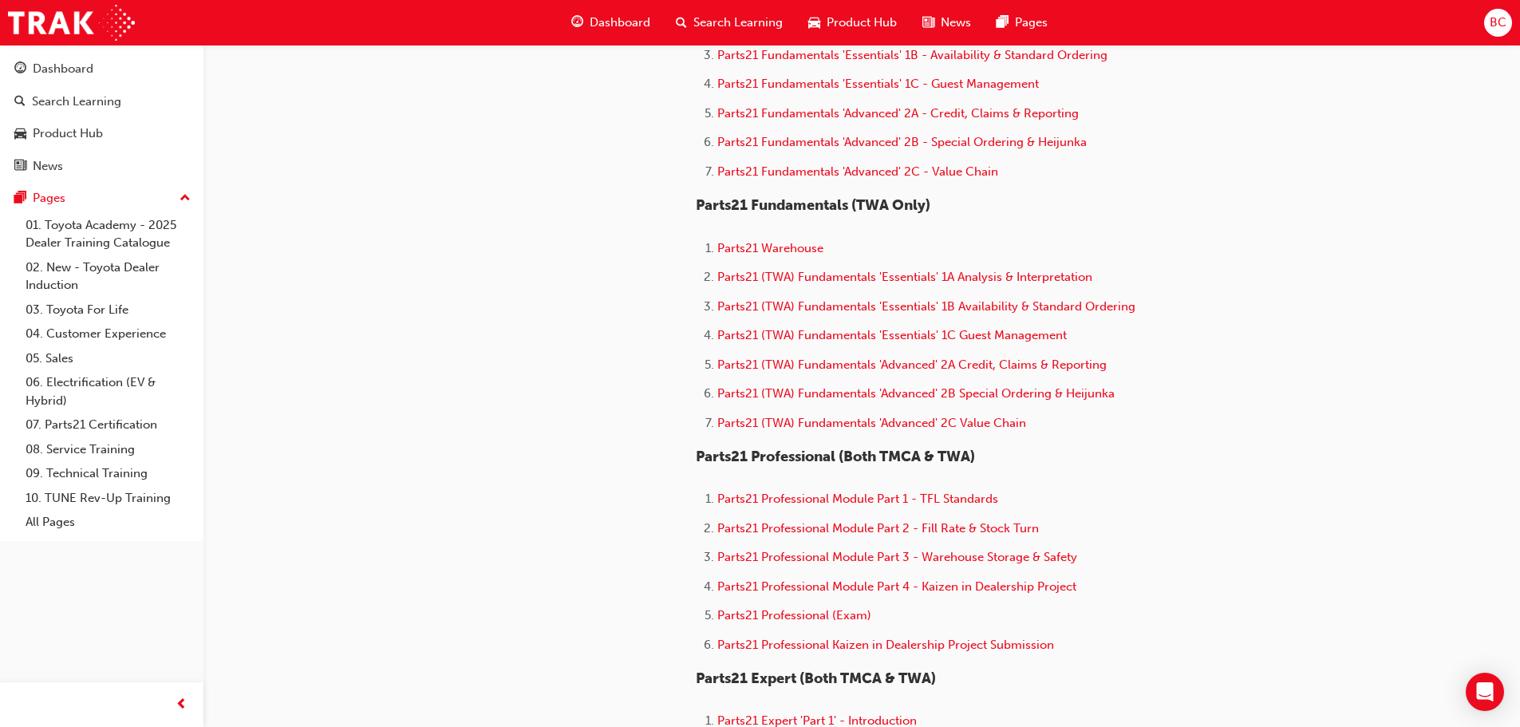
scroll to position [718, 0]
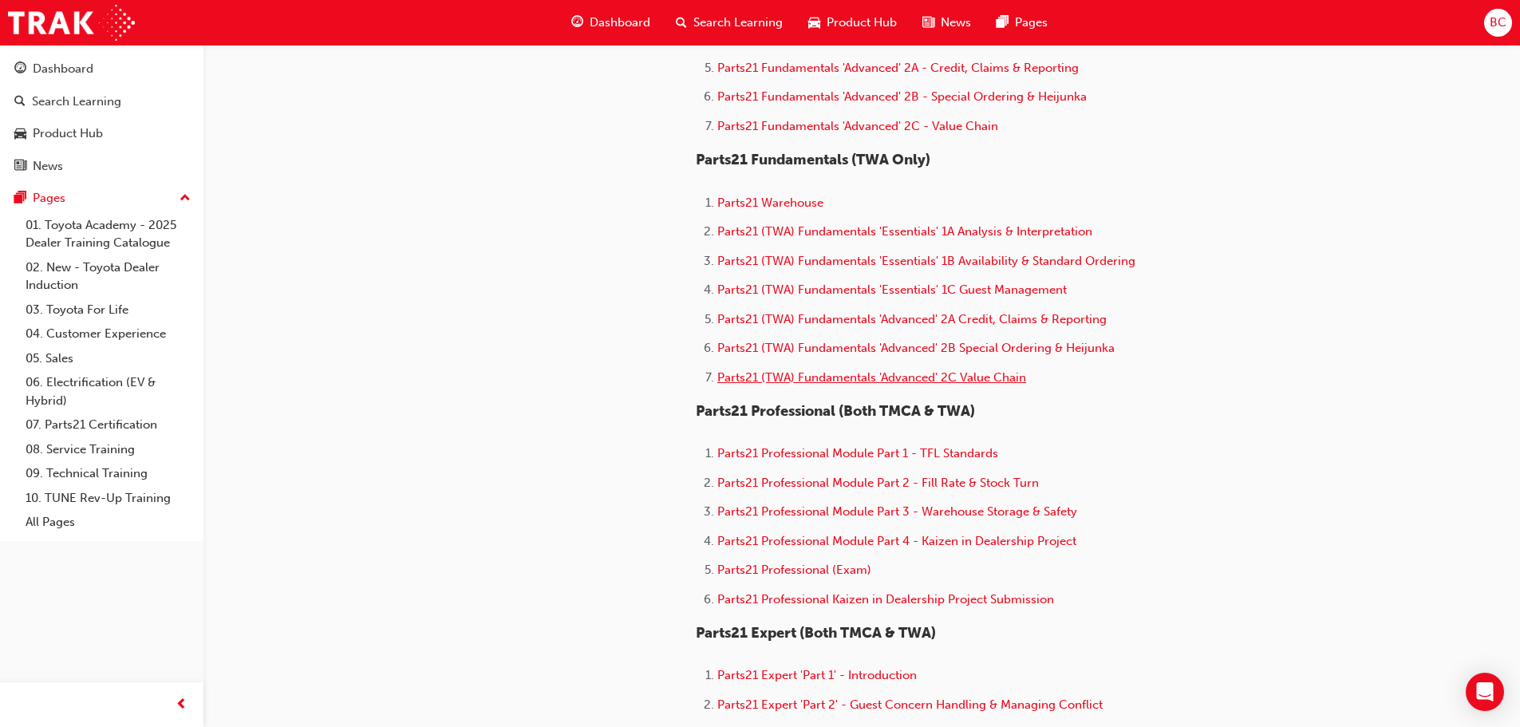
click at [899, 371] on span "Parts21 (TWA) Fundamentals 'Advanced' 2C Value Chain" at bounding box center [871, 377] width 309 height 14
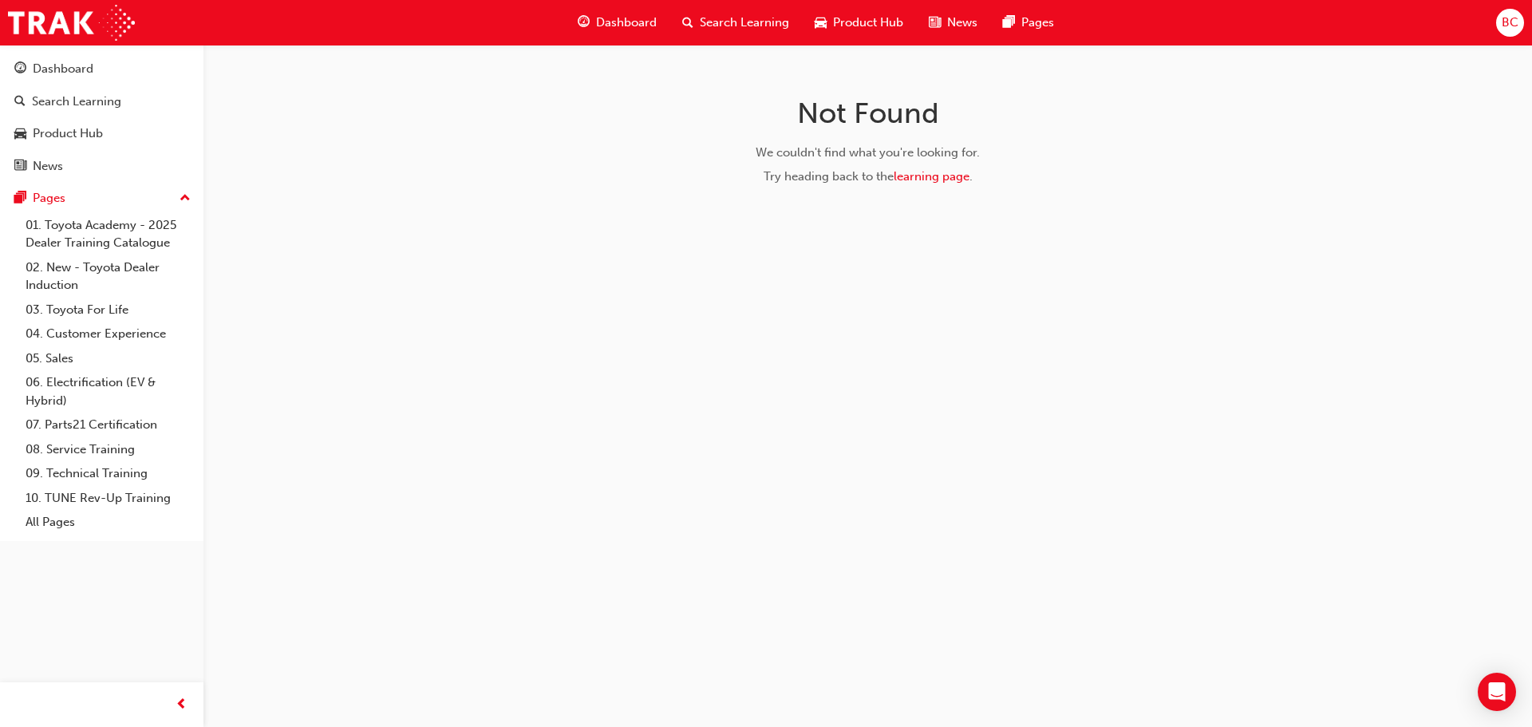
click at [1505, 16] on span "BC" at bounding box center [1510, 23] width 17 height 18
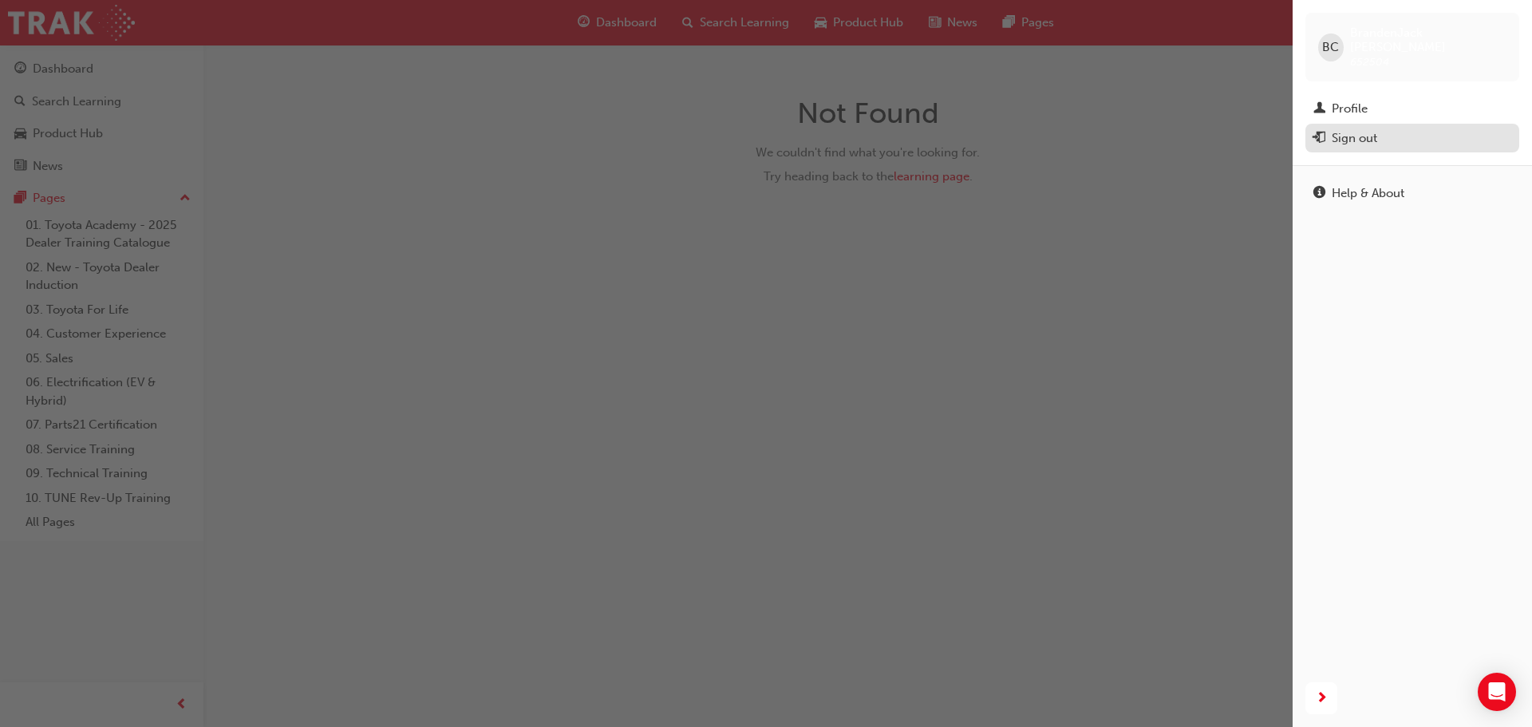
click at [1340, 129] on div "Sign out" at bounding box center [1354, 138] width 45 height 18
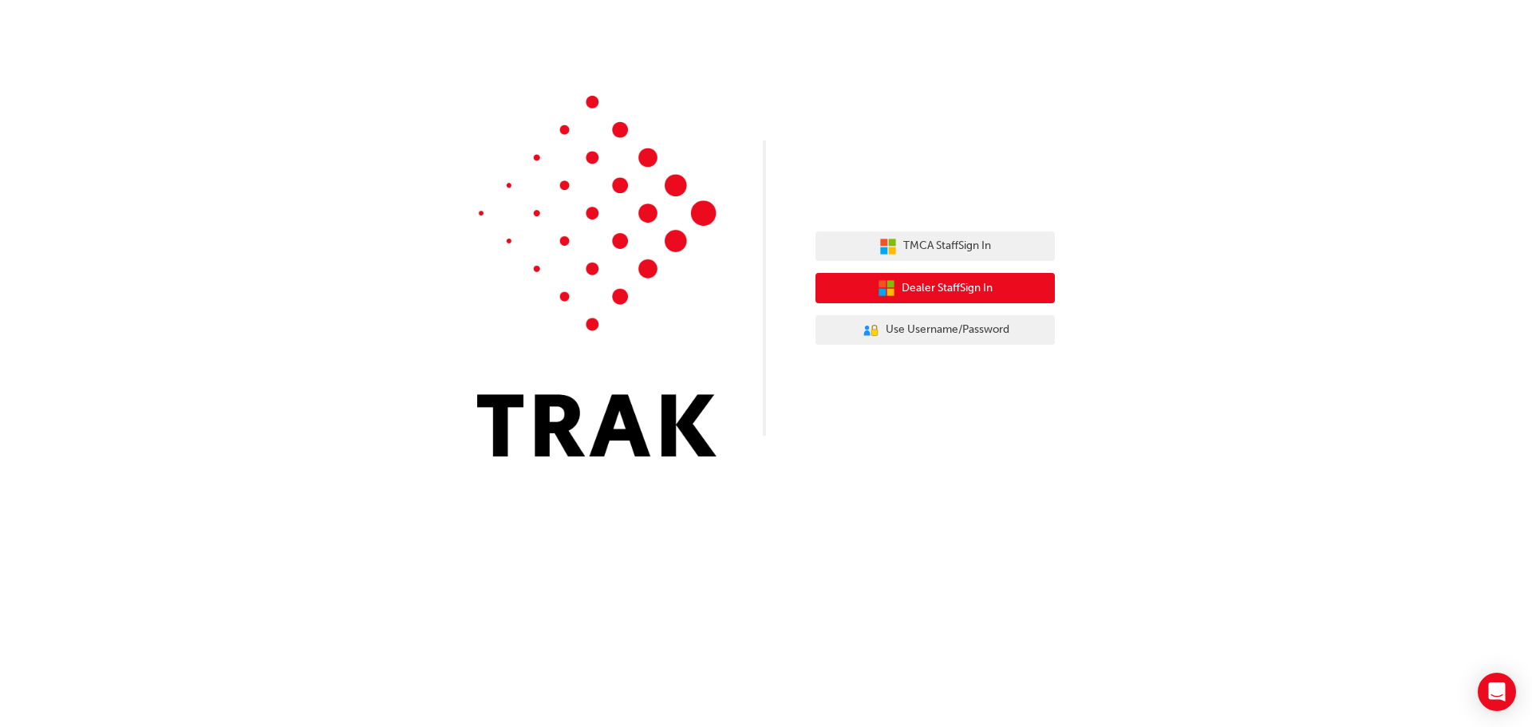
click at [968, 286] on span "Dealer Staff Sign In" at bounding box center [947, 288] width 91 height 18
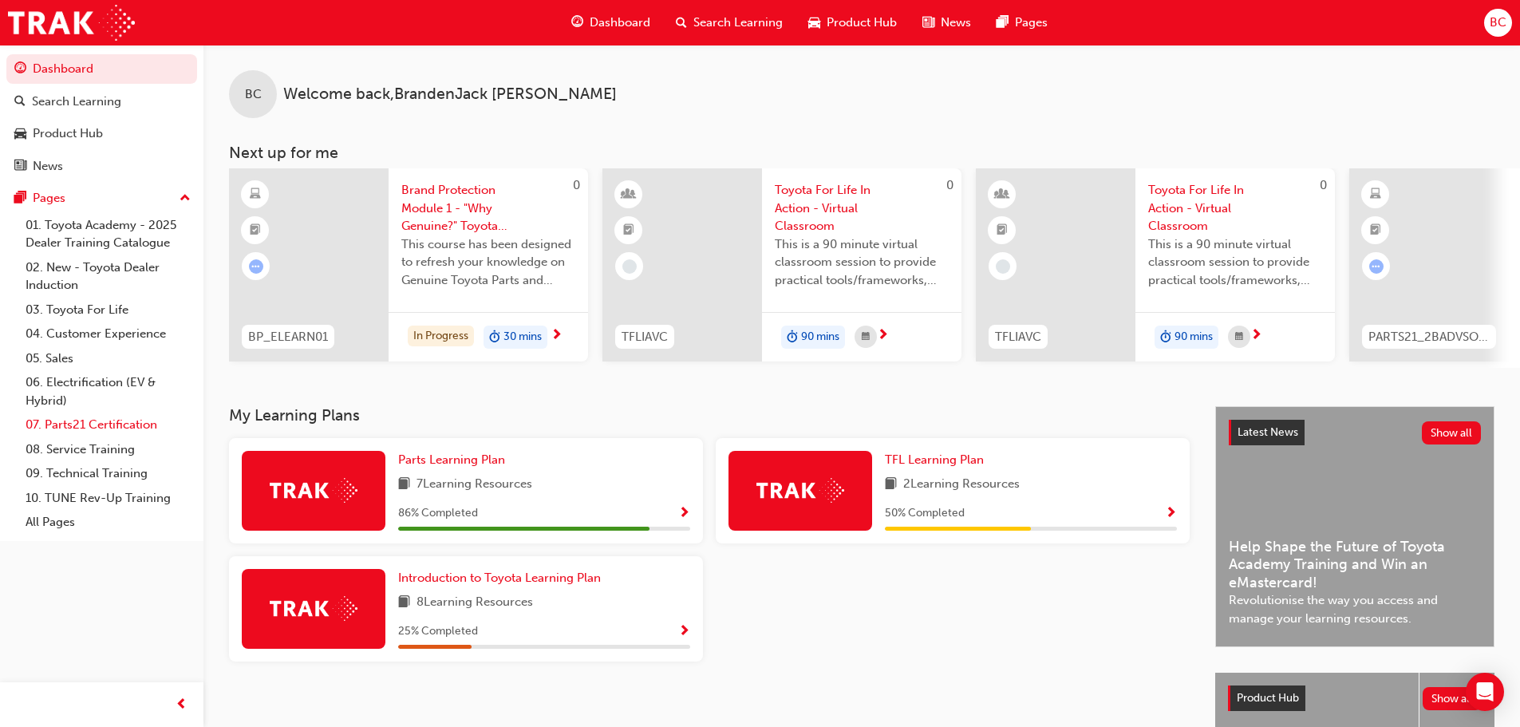
click at [68, 424] on link "07. Parts21 Certification" at bounding box center [108, 425] width 178 height 25
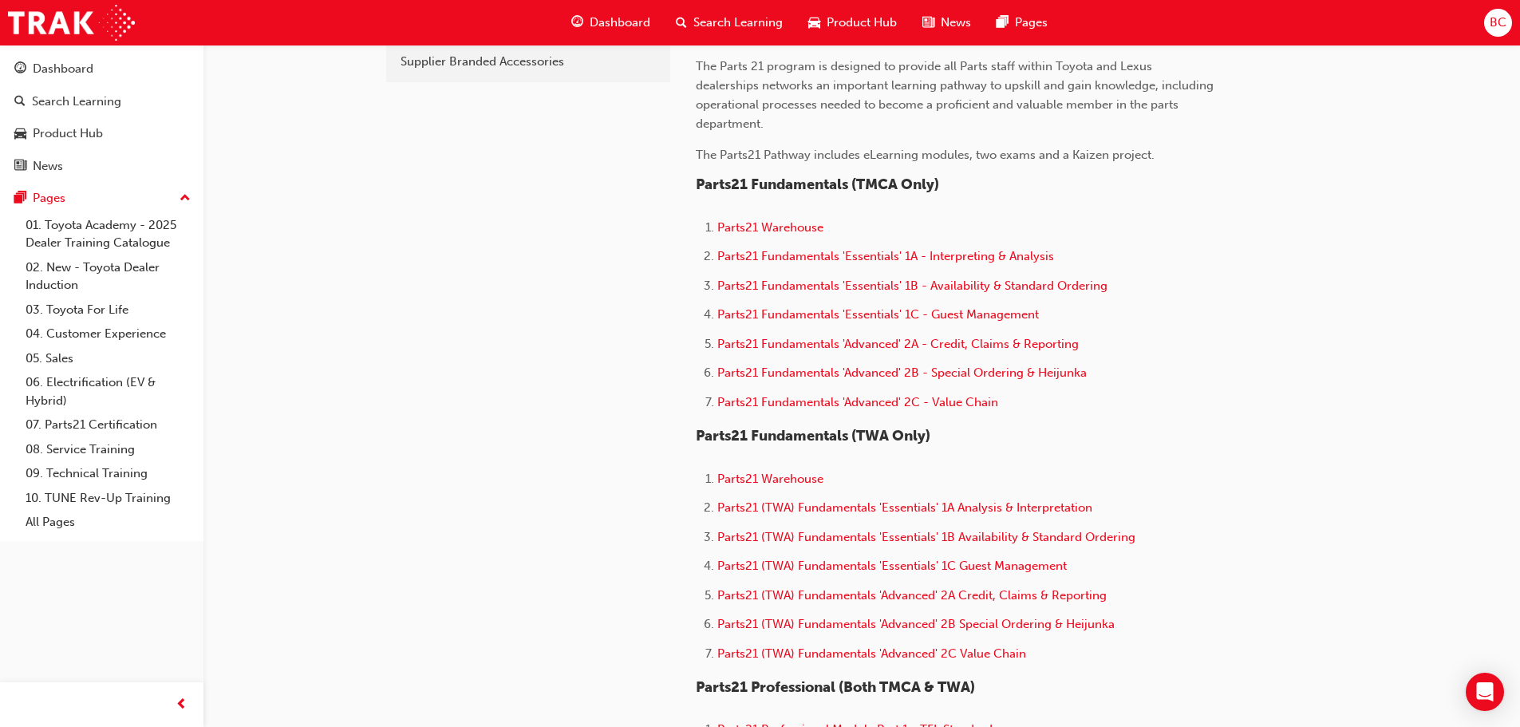
scroll to position [479, 0]
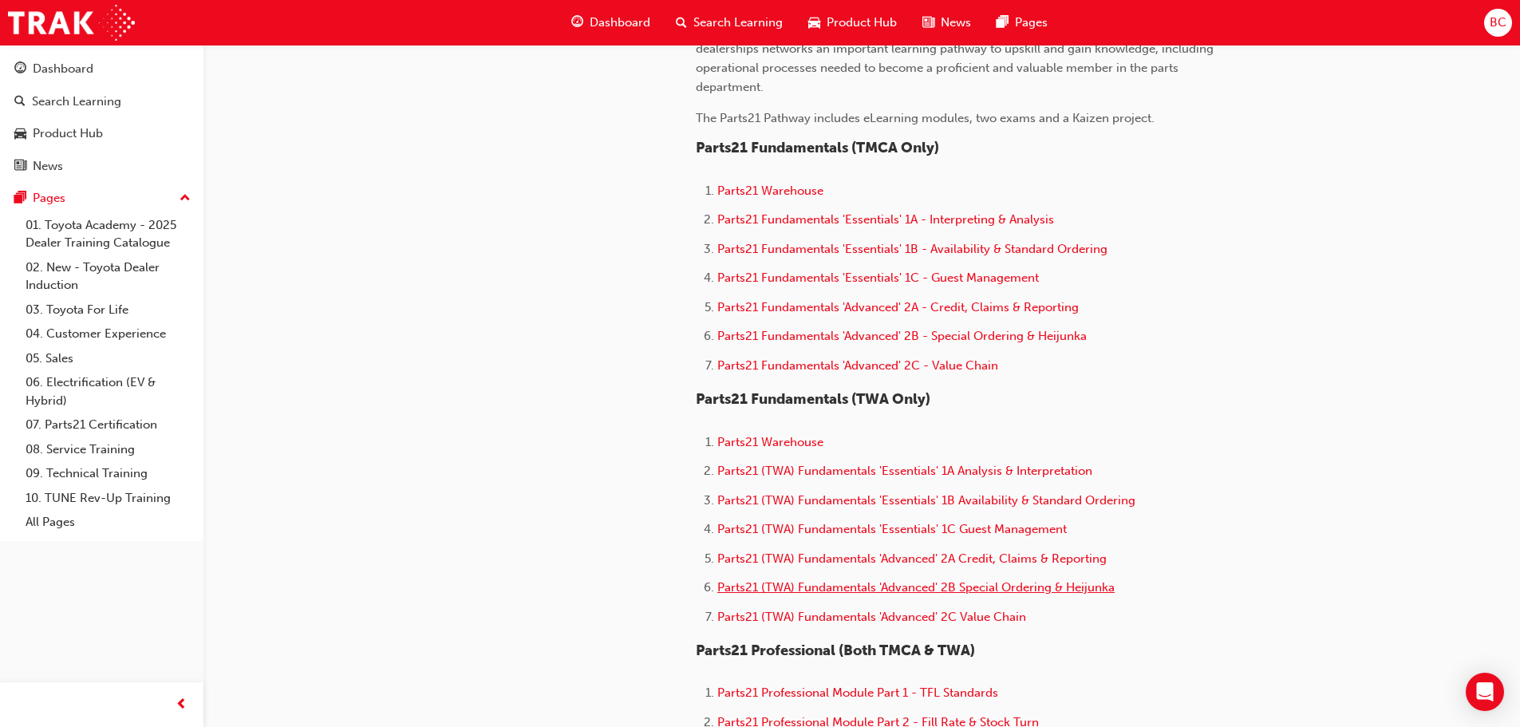
click at [909, 590] on span "Parts21 (TWA) Fundamentals 'Advanced' 2B Special Ordering & Heijunka" at bounding box center [915, 587] width 397 height 14
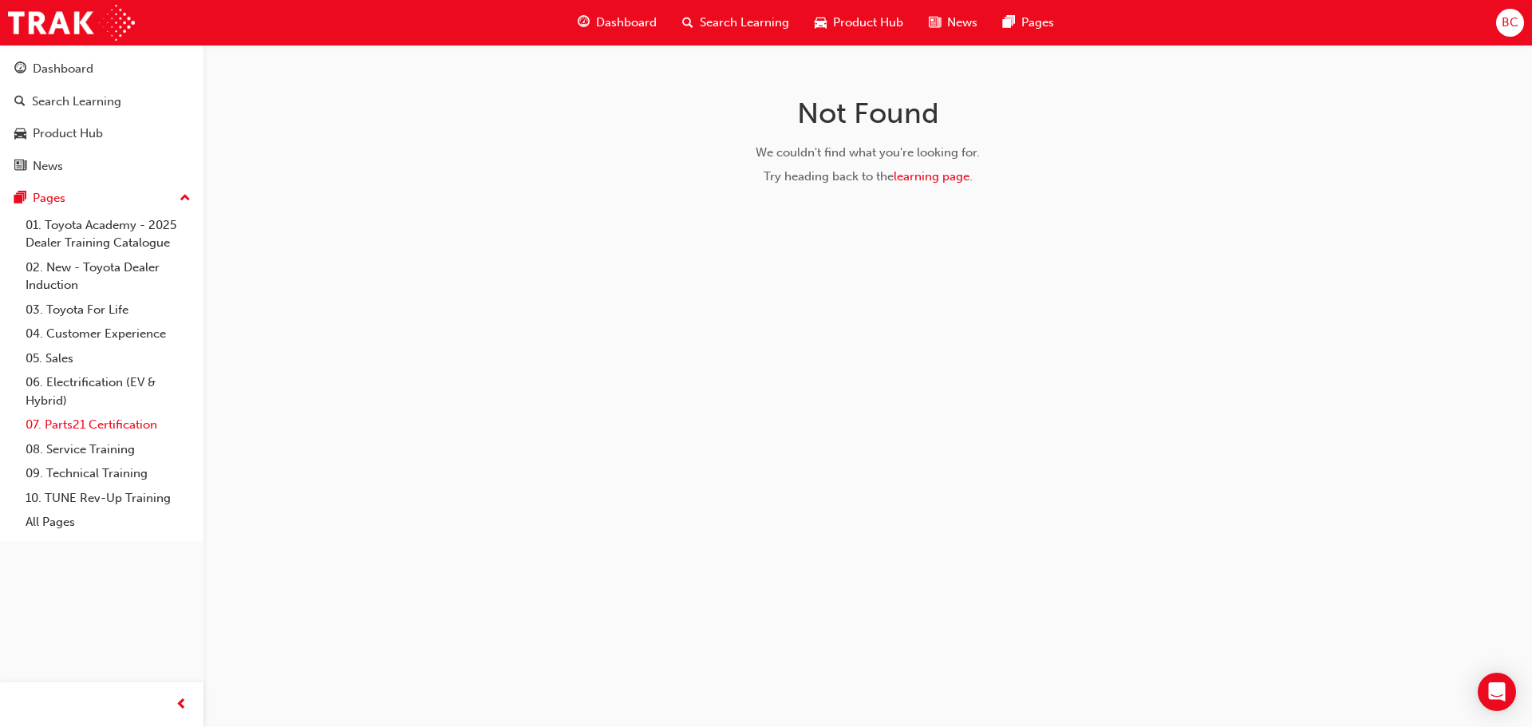
click at [80, 423] on link "07. Parts21 Certification" at bounding box center [108, 425] width 178 height 25
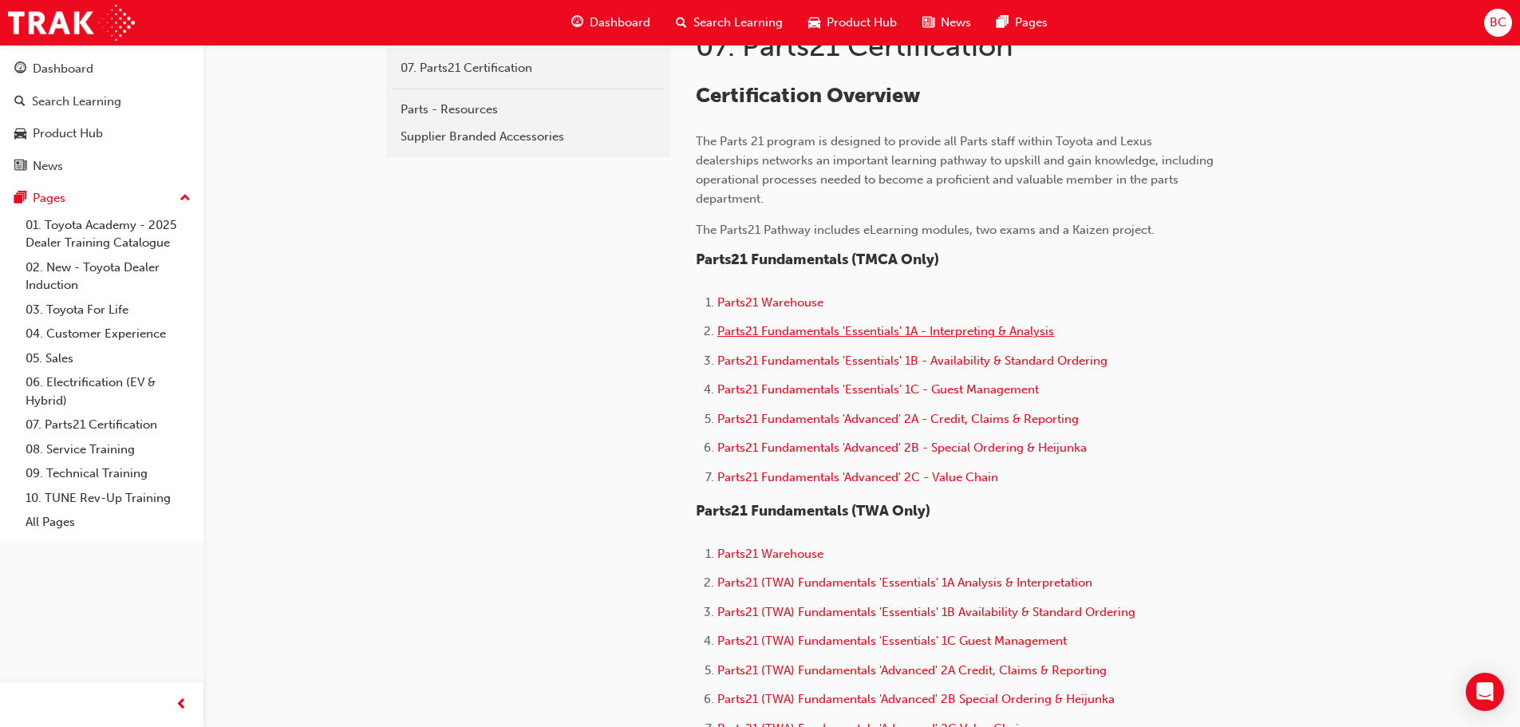
scroll to position [479, 0]
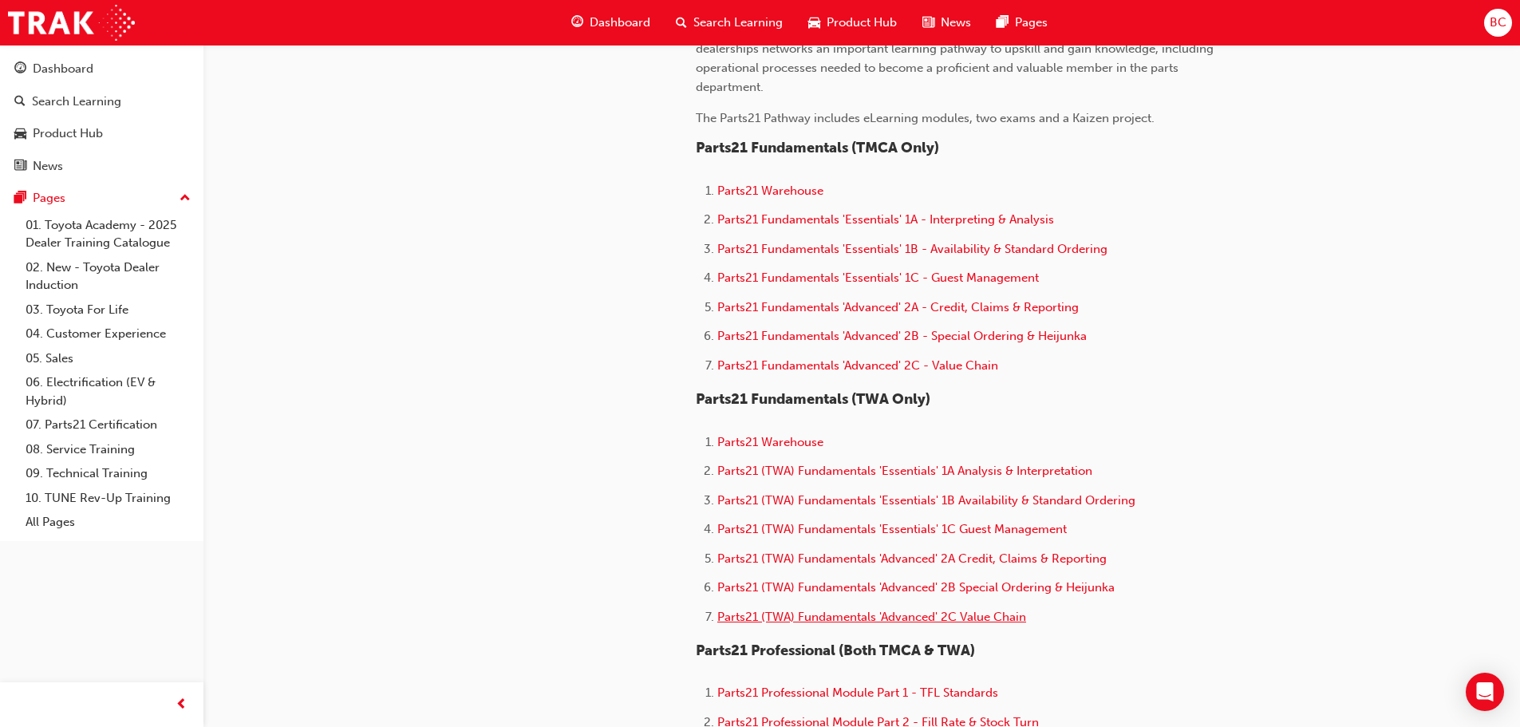
click at [856, 612] on span "Parts21 (TWA) Fundamentals 'Advanced' 2C Value Chain" at bounding box center [871, 617] width 309 height 14
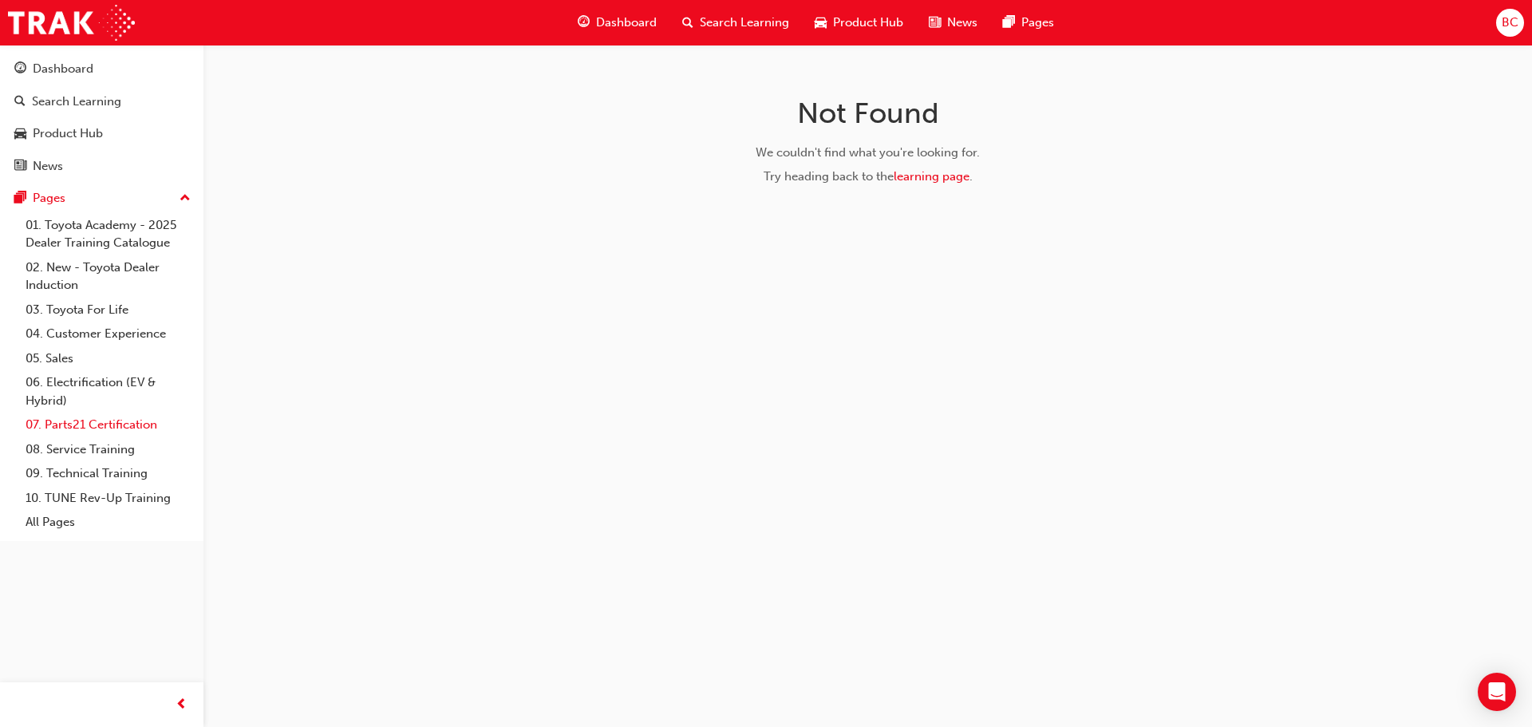
click at [82, 418] on link "07. Parts21 Certification" at bounding box center [108, 425] width 178 height 25
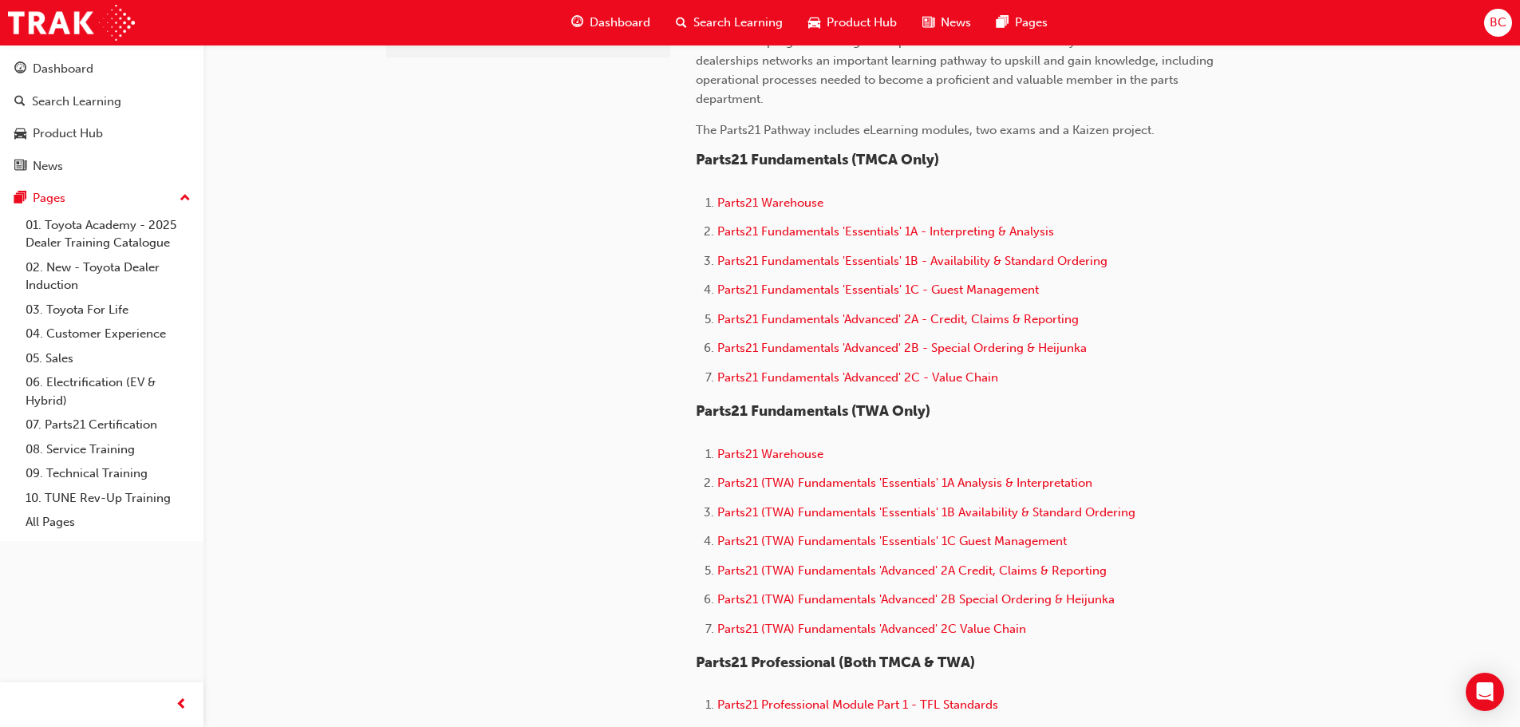
scroll to position [479, 0]
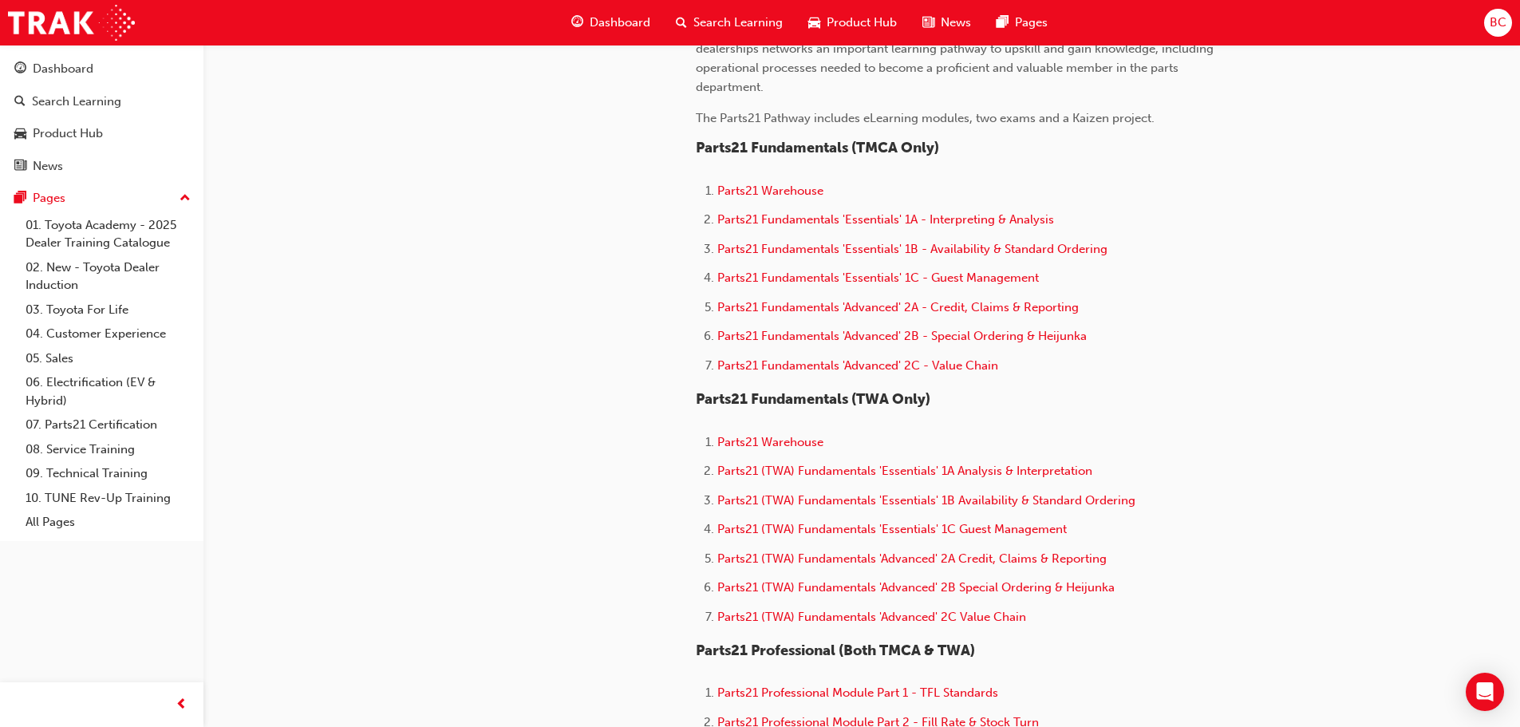
click at [837, 549] on li "Parts21 (TWA) Fundamentals 'Advanced' 2A Credit, Claims & Reporting" at bounding box center [965, 560] width 497 height 23
click at [839, 551] on li "Parts21 (TWA) Fundamentals 'Advanced' 2A Credit, Claims & Reporting" at bounding box center [965, 560] width 497 height 23
click at [843, 557] on span "Parts21 (TWA) Fundamentals 'Advanced' 2A Credit, Claims & Reporting" at bounding box center [911, 558] width 389 height 14
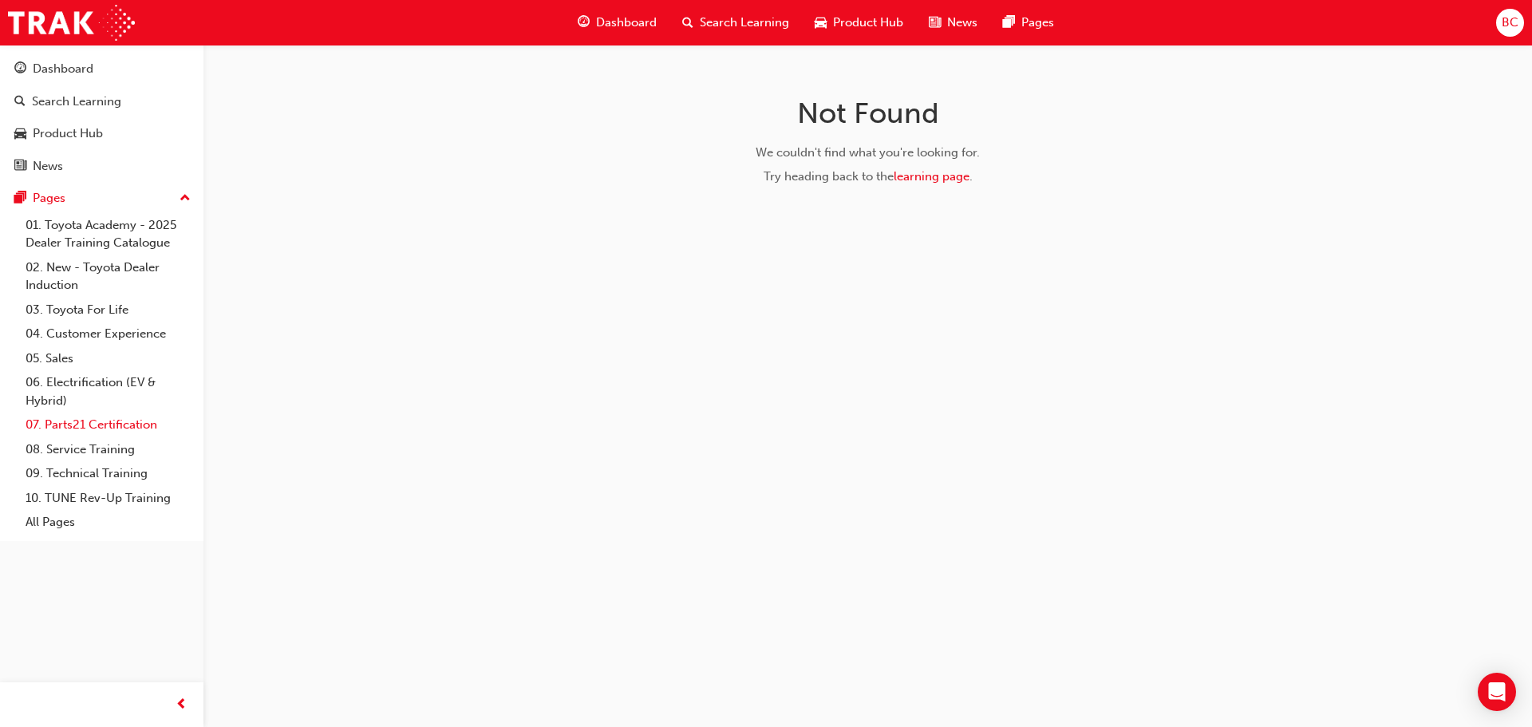
click at [98, 426] on link "07. Parts21 Certification" at bounding box center [108, 425] width 178 height 25
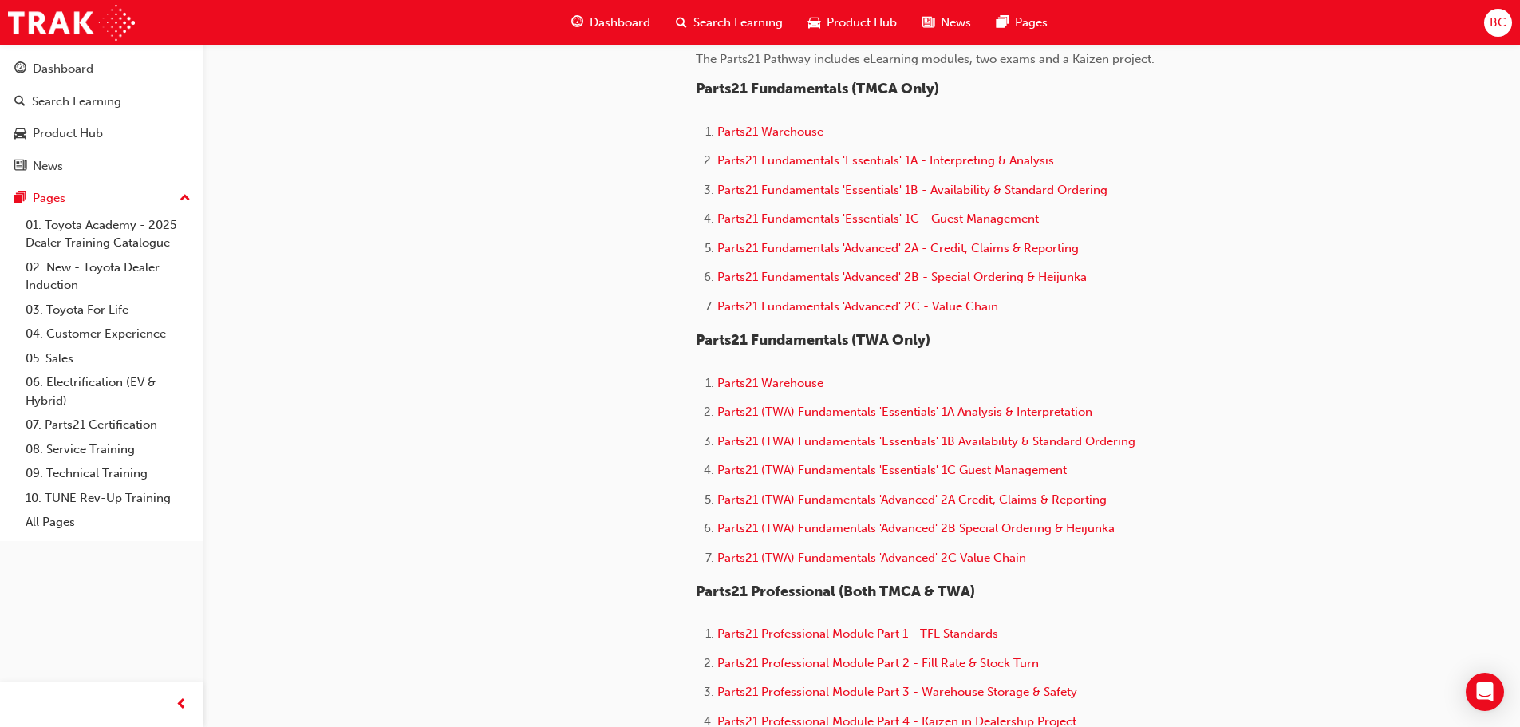
scroll to position [559, 0]
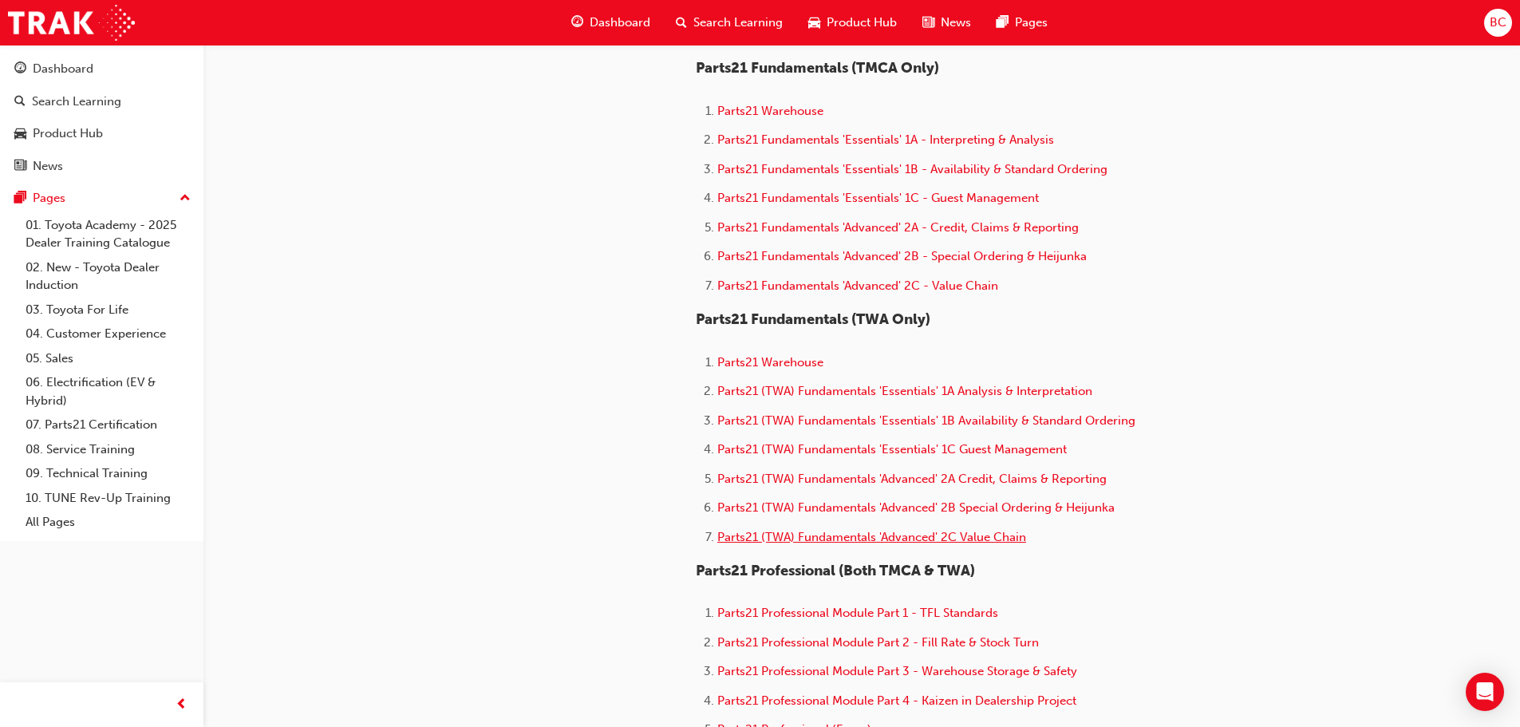
click at [823, 543] on span "Parts21 (TWA) Fundamentals 'Advanced' 2C Value Chain" at bounding box center [871, 537] width 309 height 14
